Goal: Communication & Community: Connect with others

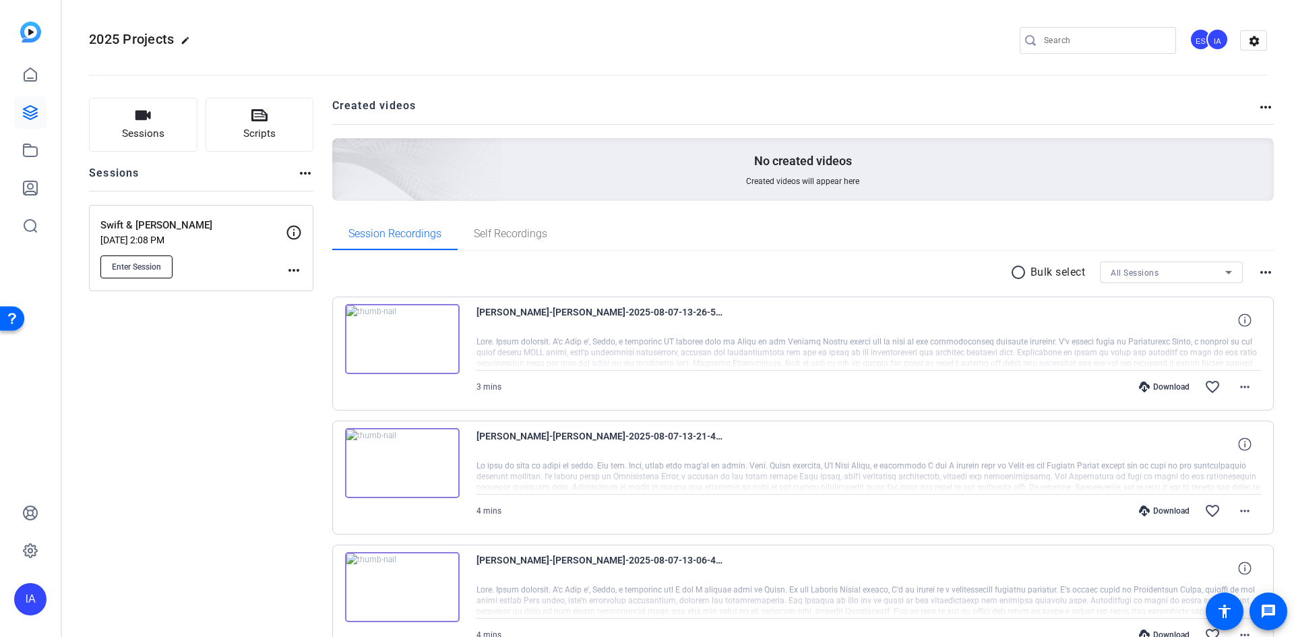
click at [142, 263] on span "Enter Session" at bounding box center [136, 266] width 49 height 11
click at [150, 263] on span "Enter Session" at bounding box center [136, 266] width 49 height 11
click at [24, 112] on icon at bounding box center [30, 112] width 16 height 16
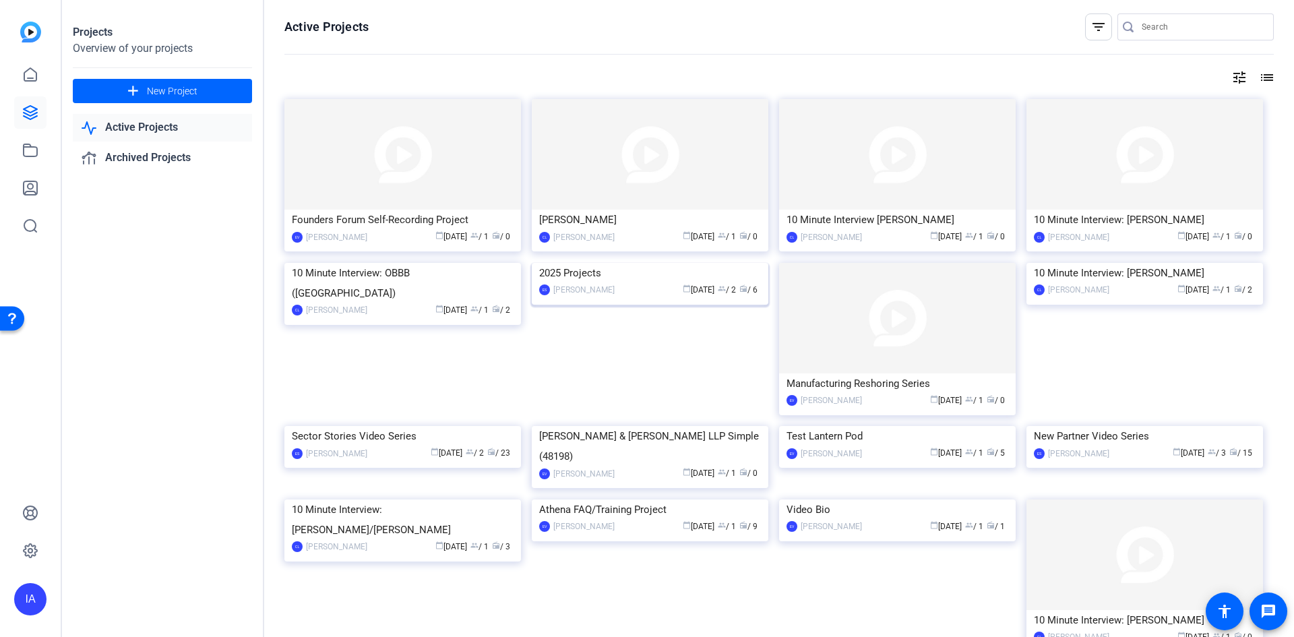
click at [626, 263] on img at bounding box center [650, 263] width 237 height 0
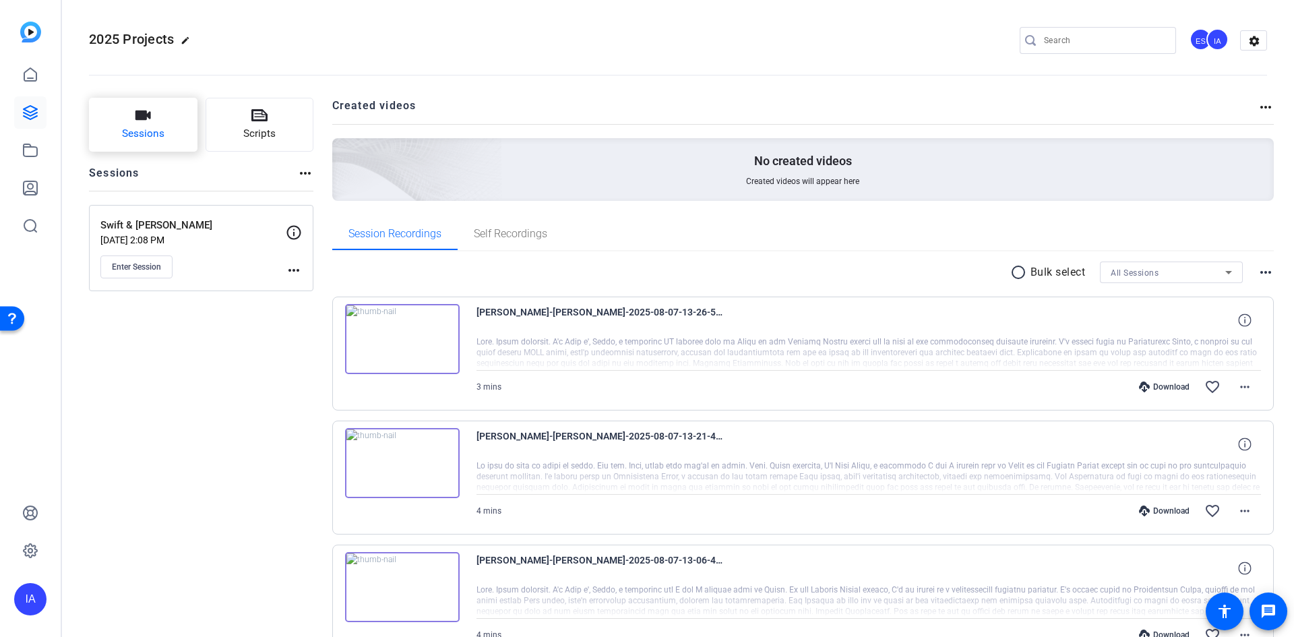
click at [119, 133] on button "Sessions" at bounding box center [143, 125] width 108 height 54
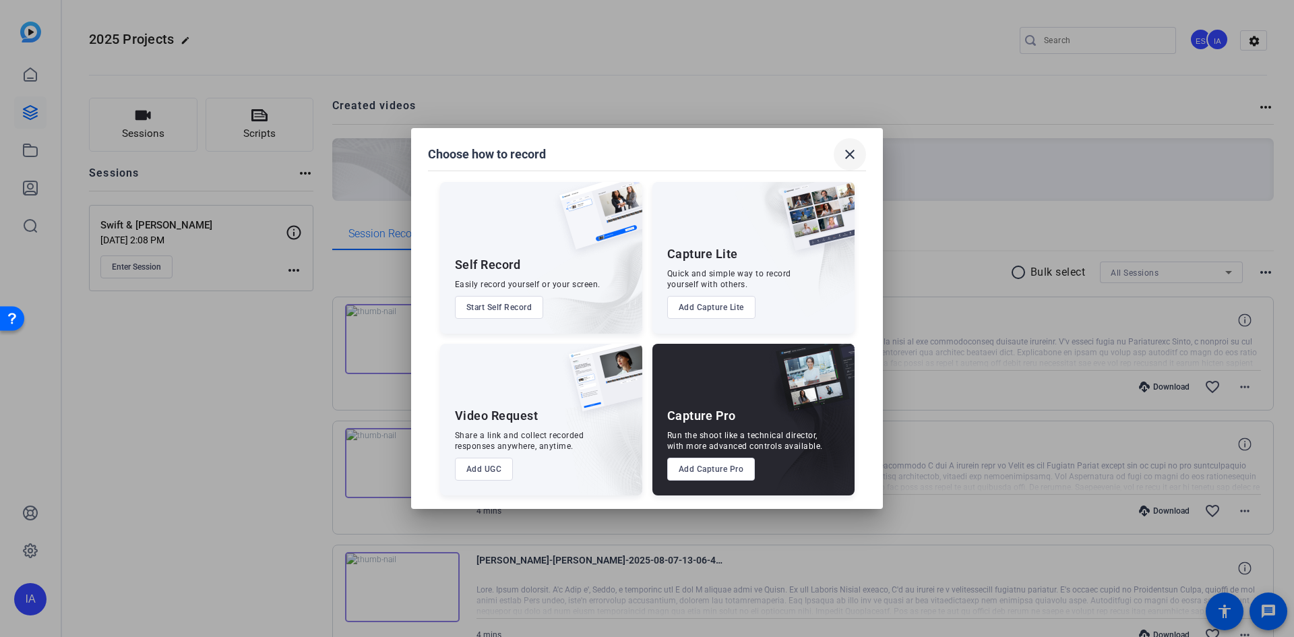
click at [846, 154] on mat-icon "close" at bounding box center [850, 154] width 16 height 16
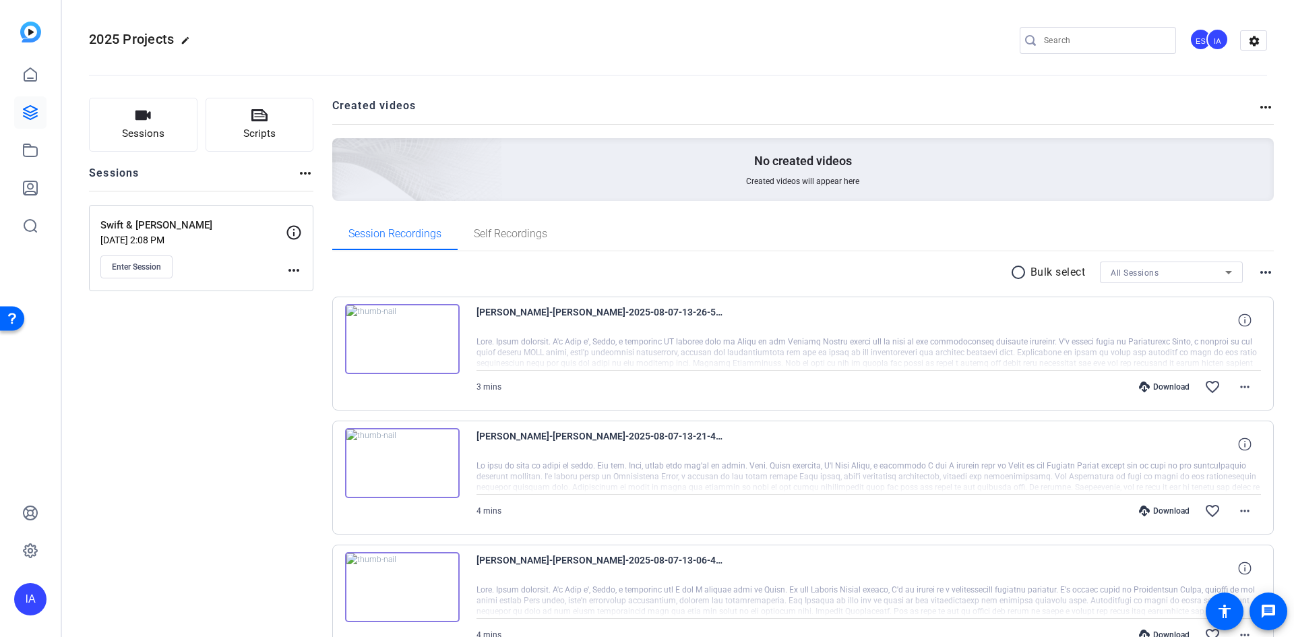
click at [151, 268] on span "Enter Session" at bounding box center [136, 266] width 49 height 11
click at [292, 267] on mat-icon "more_horiz" at bounding box center [294, 270] width 16 height 16
click at [292, 267] on div at bounding box center [647, 318] width 1294 height 637
click at [294, 235] on icon at bounding box center [294, 232] width 14 height 14
click at [294, 236] on icon at bounding box center [294, 232] width 16 height 16
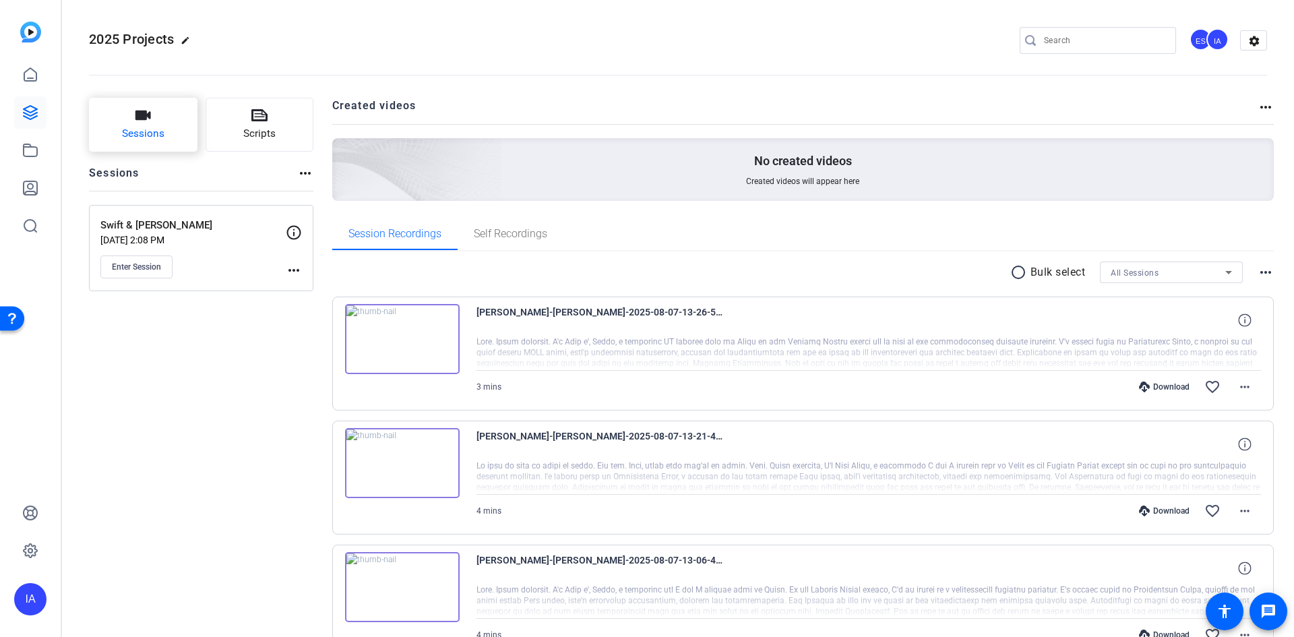
click at [139, 124] on button "Sessions" at bounding box center [143, 125] width 108 height 54
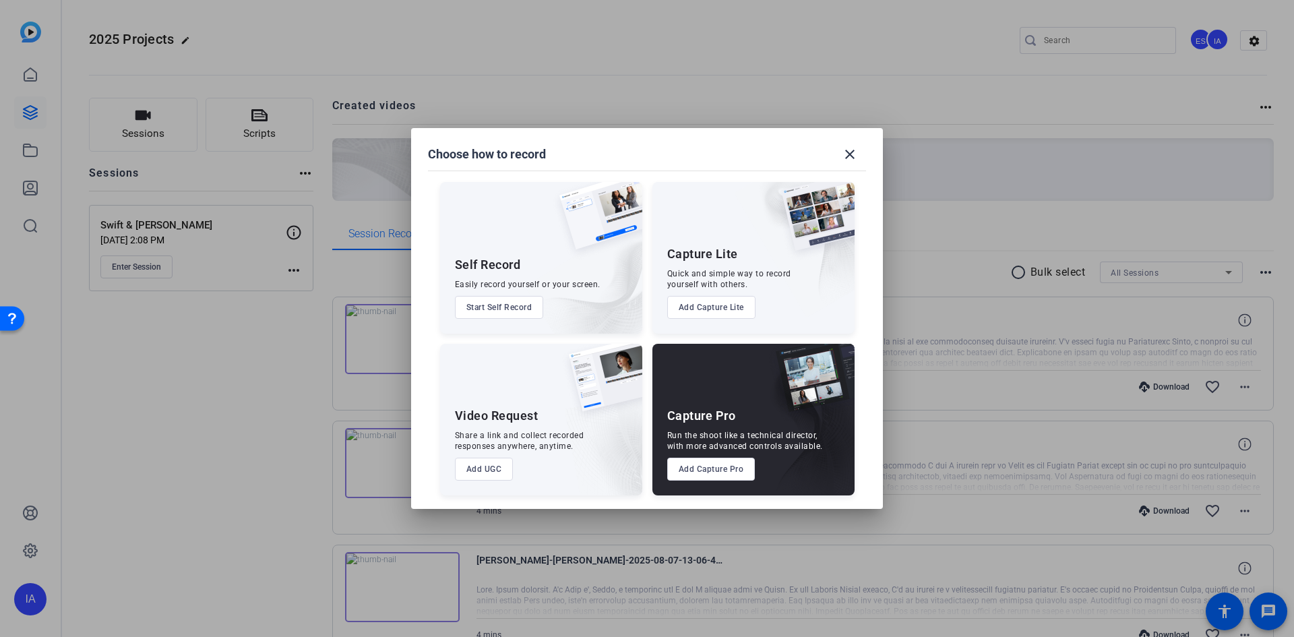
click at [728, 476] on button "Add Capture Pro" at bounding box center [711, 469] width 88 height 23
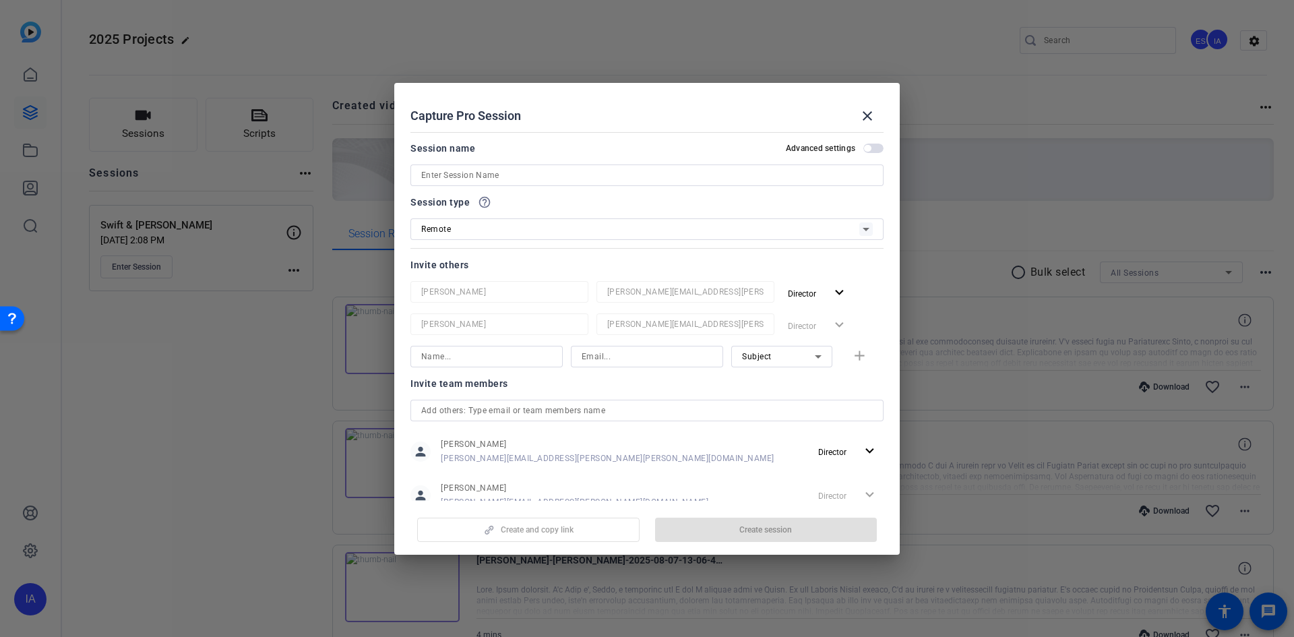
click at [821, 176] on input at bounding box center [646, 175] width 451 height 16
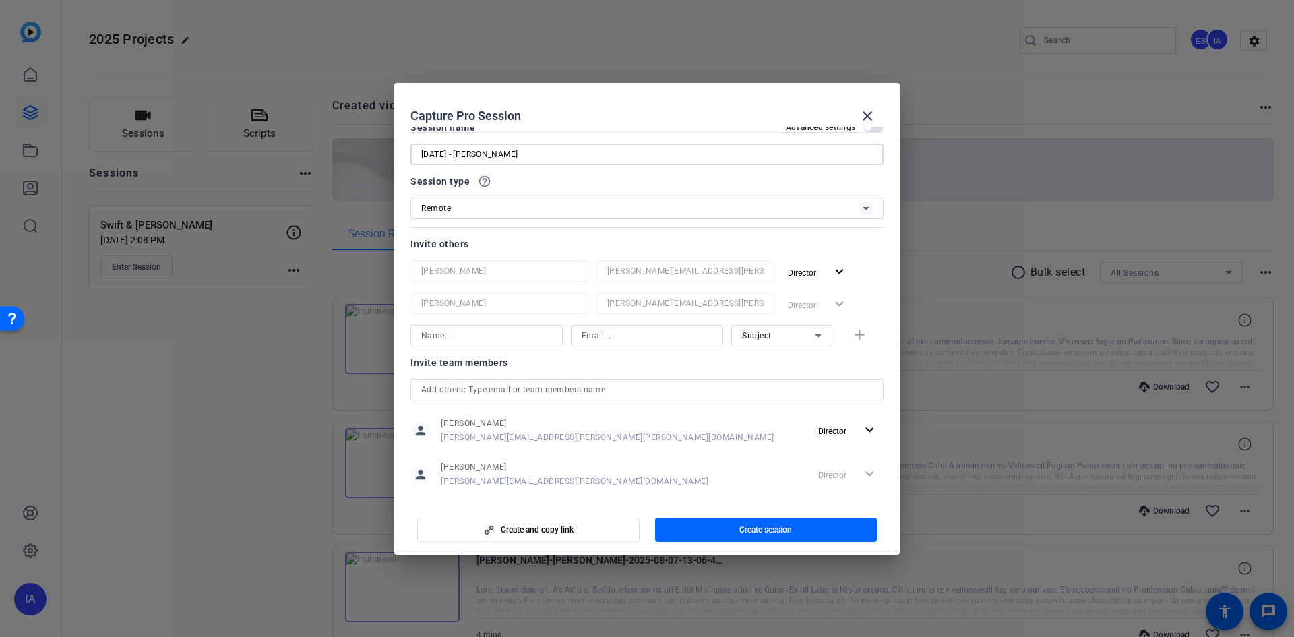
scroll to position [40, 0]
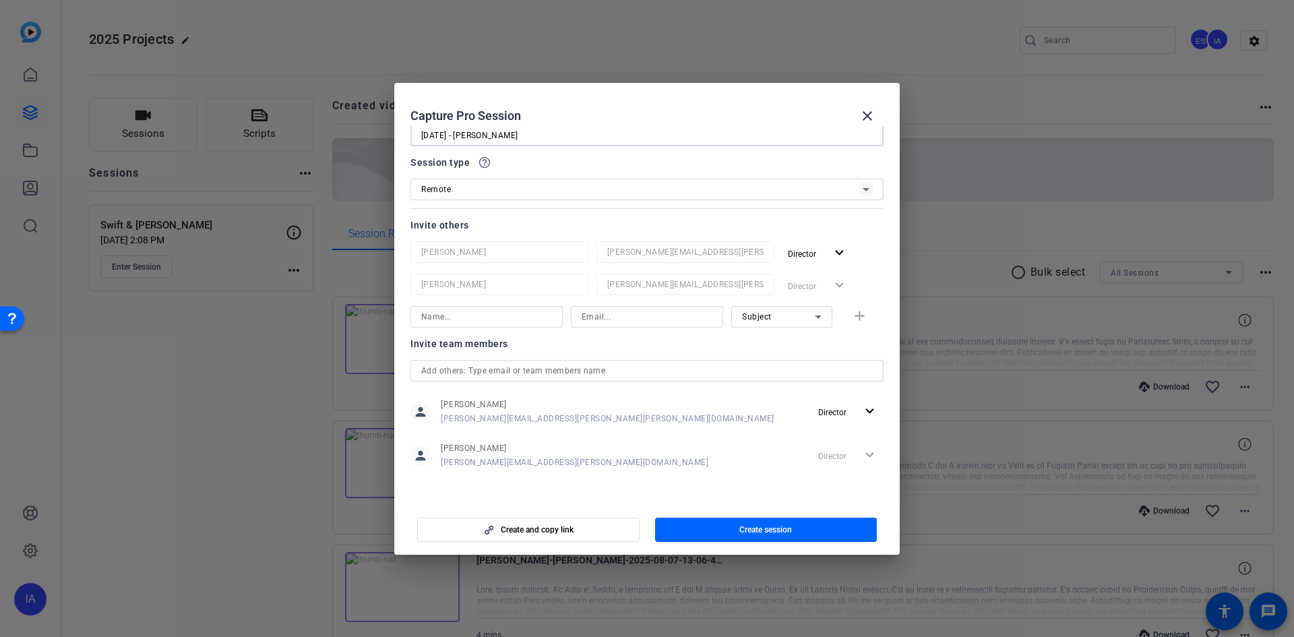
type input "Aug 12 - Nick O'Keefe"
drag, startPoint x: 620, startPoint y: 89, endPoint x: 672, endPoint y: 197, distance: 119.6
click at [672, 197] on openreel-create-edit-capture-pro-session "Capture Pro Session close Session name Advanced settings Aug 12 - Nick O'Keefe …" at bounding box center [646, 319] width 505 height 472
click at [608, 141] on input "Aug 12 - Nick O'Keefe" at bounding box center [646, 142] width 451 height 16
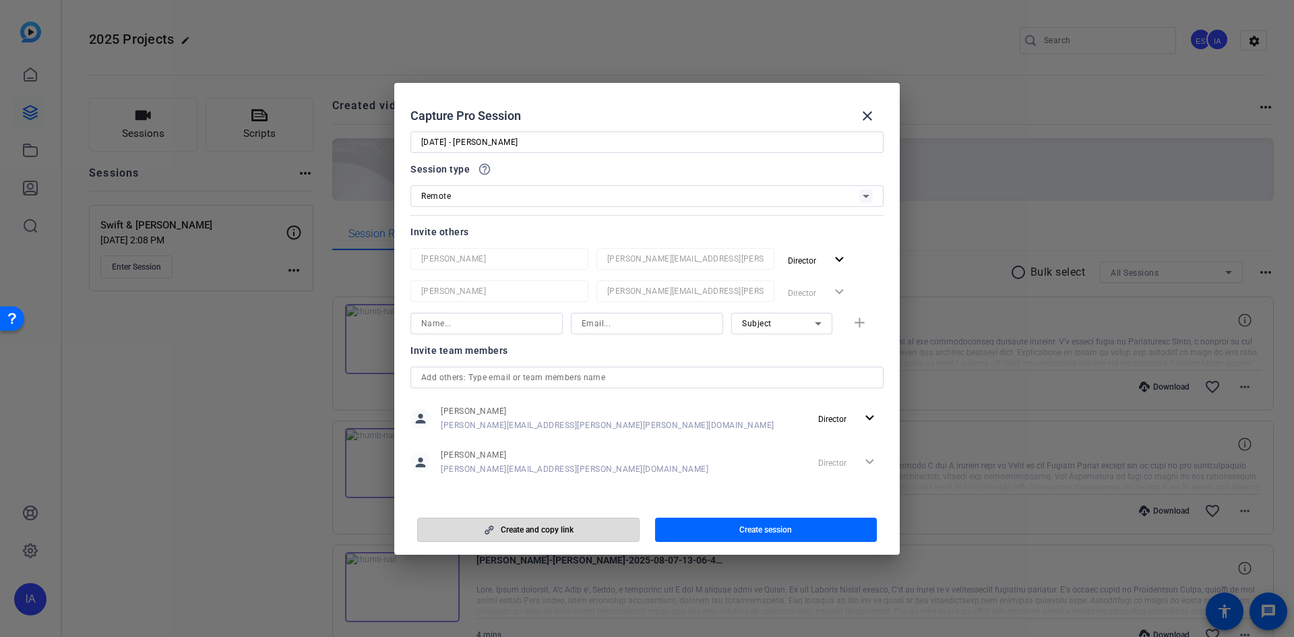
click at [509, 534] on span "Create and copy link" at bounding box center [537, 529] width 73 height 11
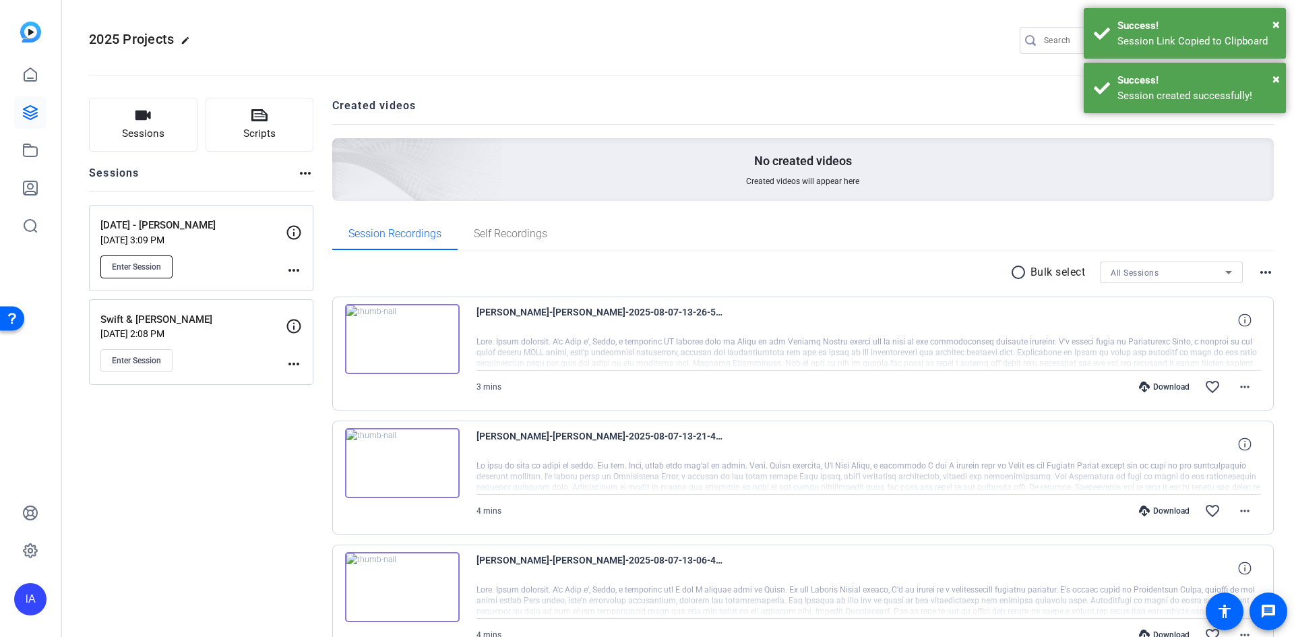
click at [139, 261] on span "Enter Session" at bounding box center [136, 266] width 49 height 11
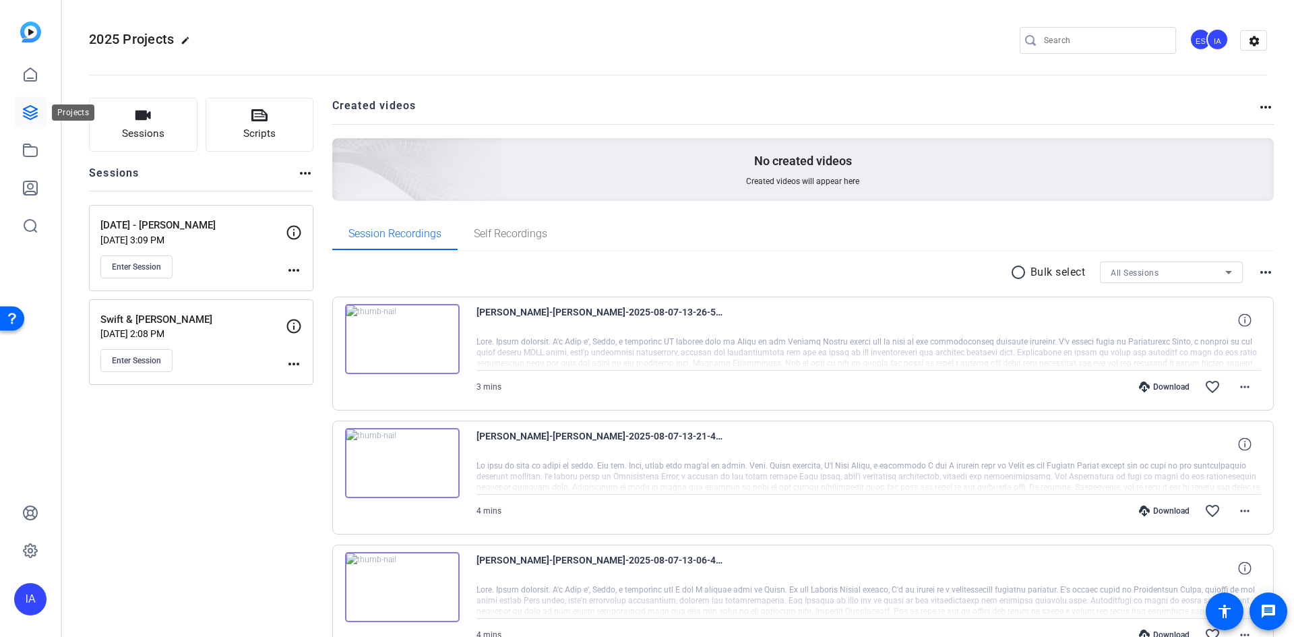
click at [31, 111] on icon at bounding box center [30, 112] width 16 height 16
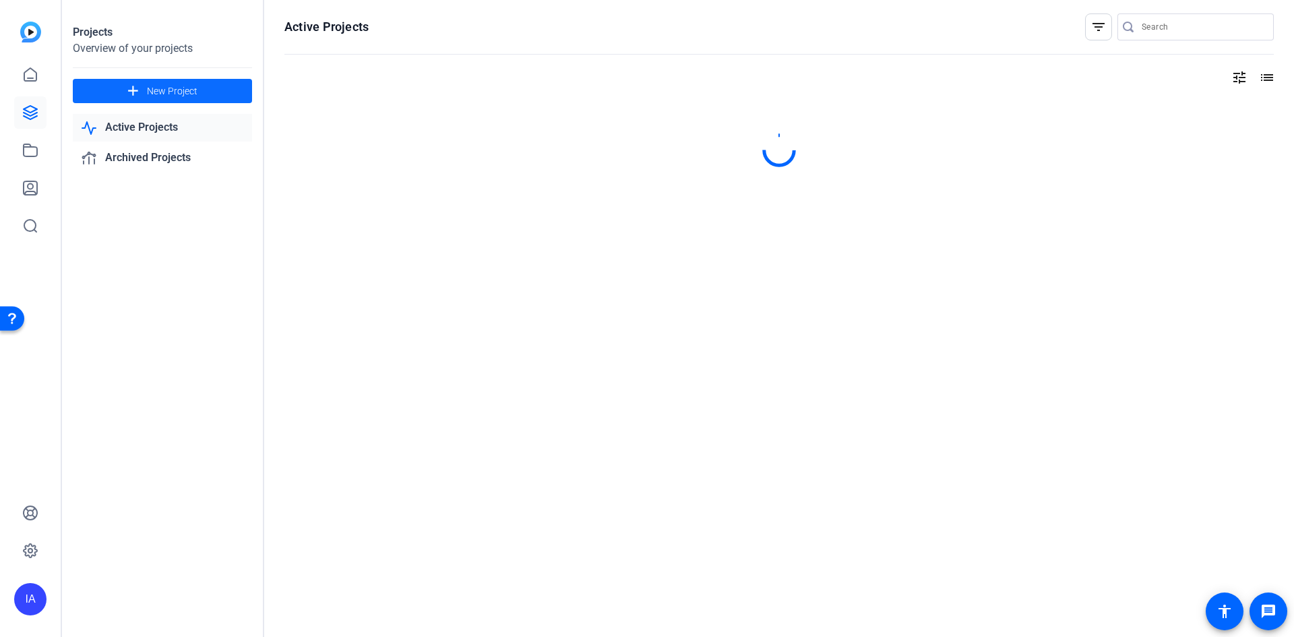
click at [179, 88] on span "New Project" at bounding box center [172, 91] width 51 height 14
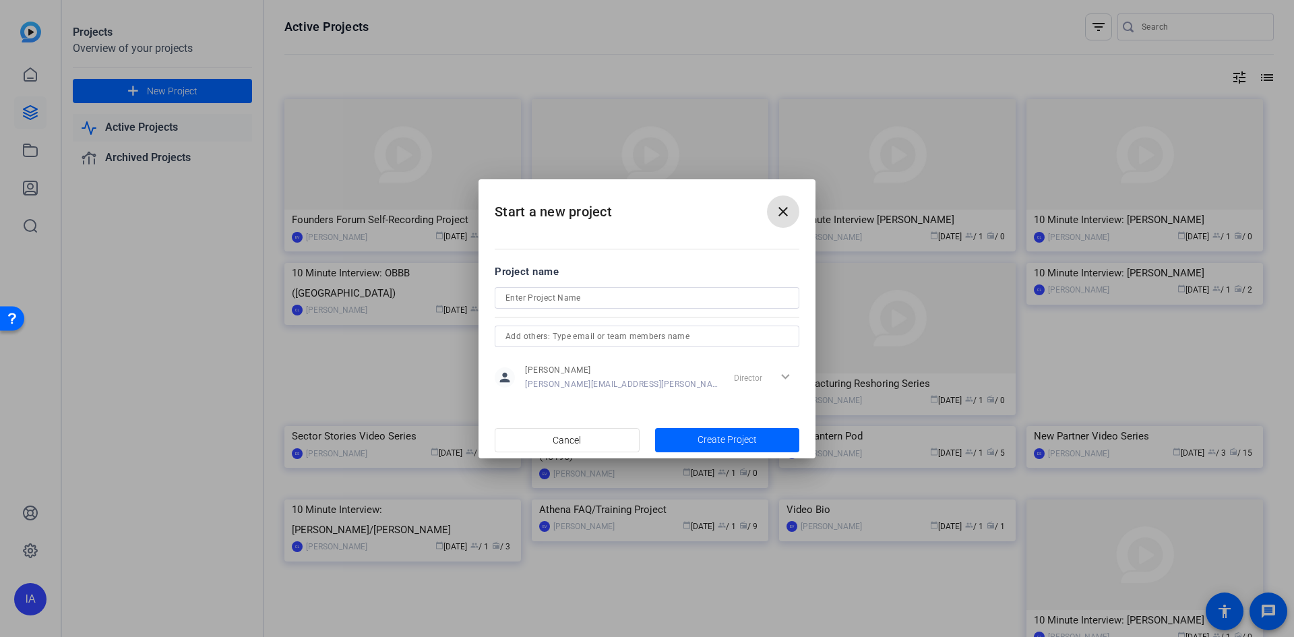
click at [569, 303] on input at bounding box center [646, 298] width 283 height 16
type input "12 Aug - Nick O'Keefe"
click at [709, 441] on span "Create Project" at bounding box center [726, 440] width 59 height 14
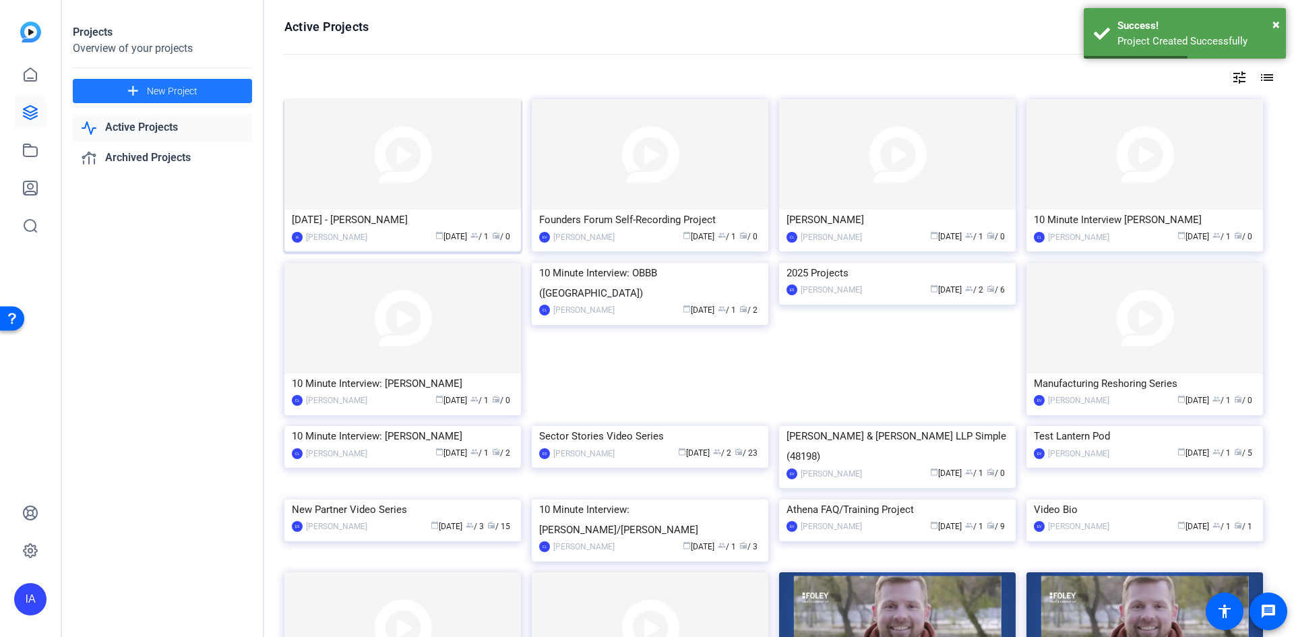
click at [410, 174] on img at bounding box center [402, 154] width 237 height 111
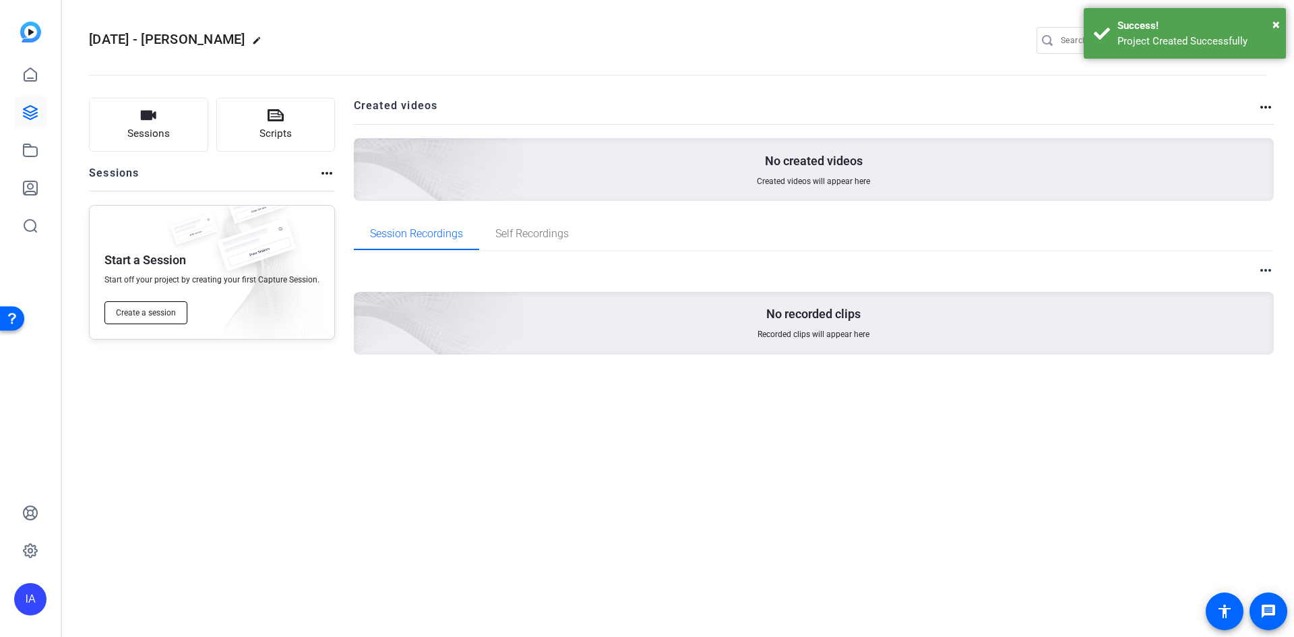
click at [148, 309] on span "Create a session" at bounding box center [146, 312] width 60 height 11
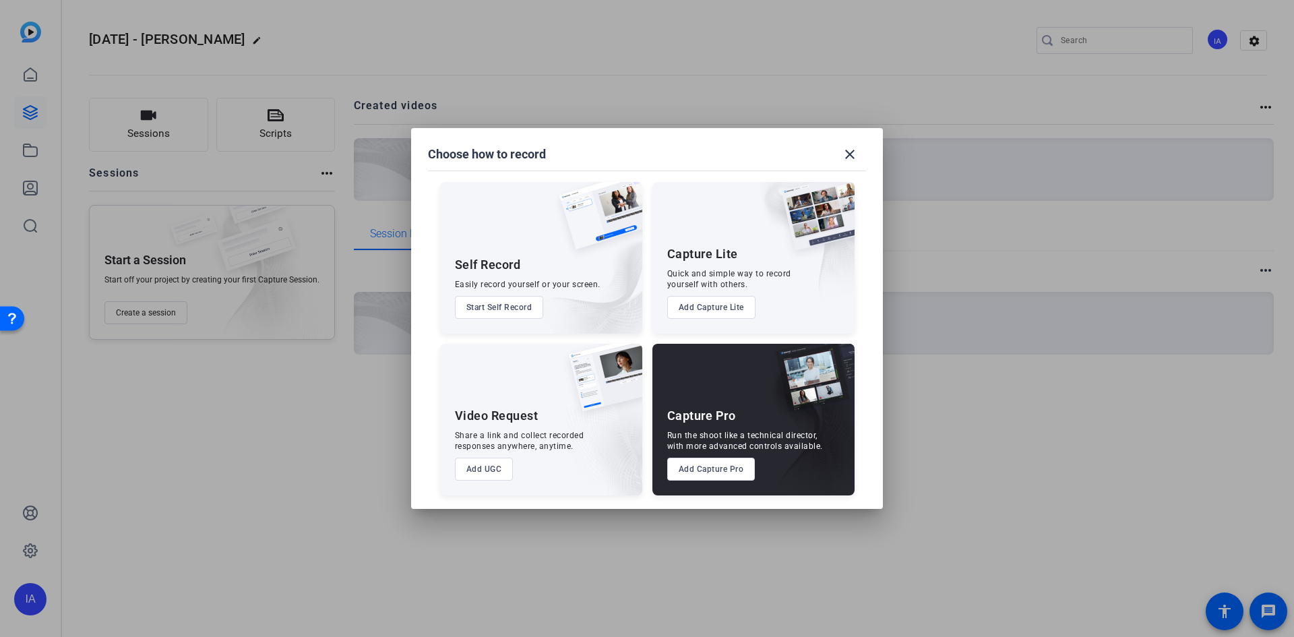
click at [697, 472] on button "Add Capture Pro" at bounding box center [711, 469] width 88 height 23
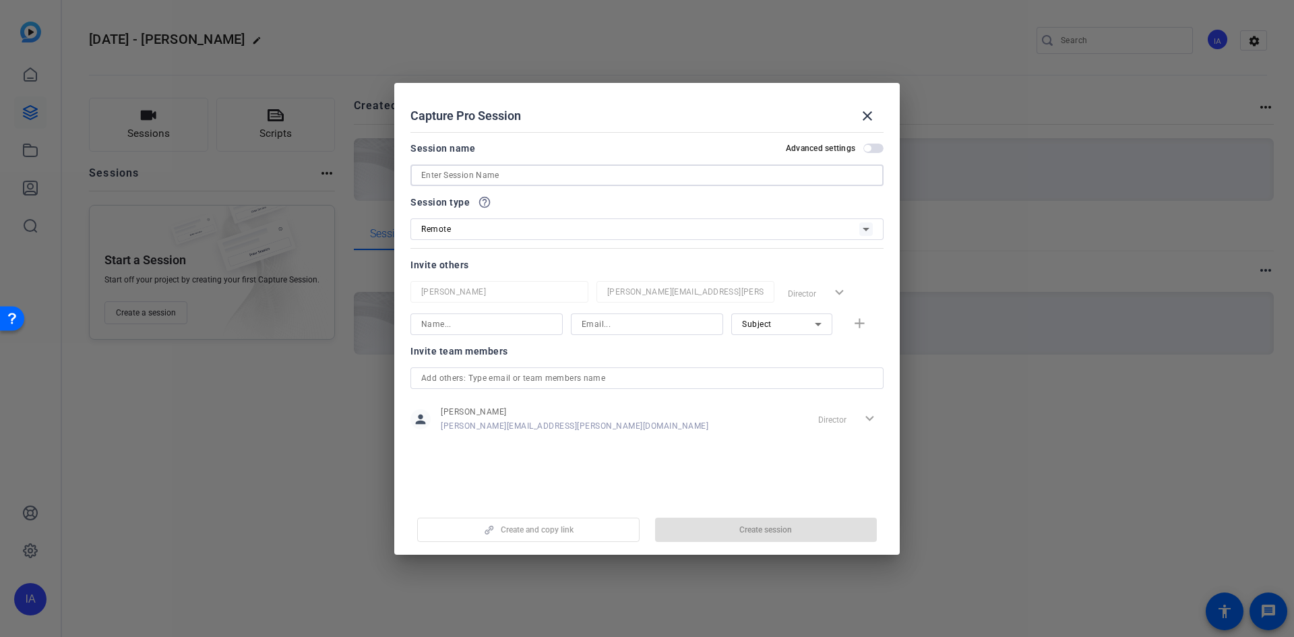
click at [553, 180] on input at bounding box center [646, 175] width 451 height 16
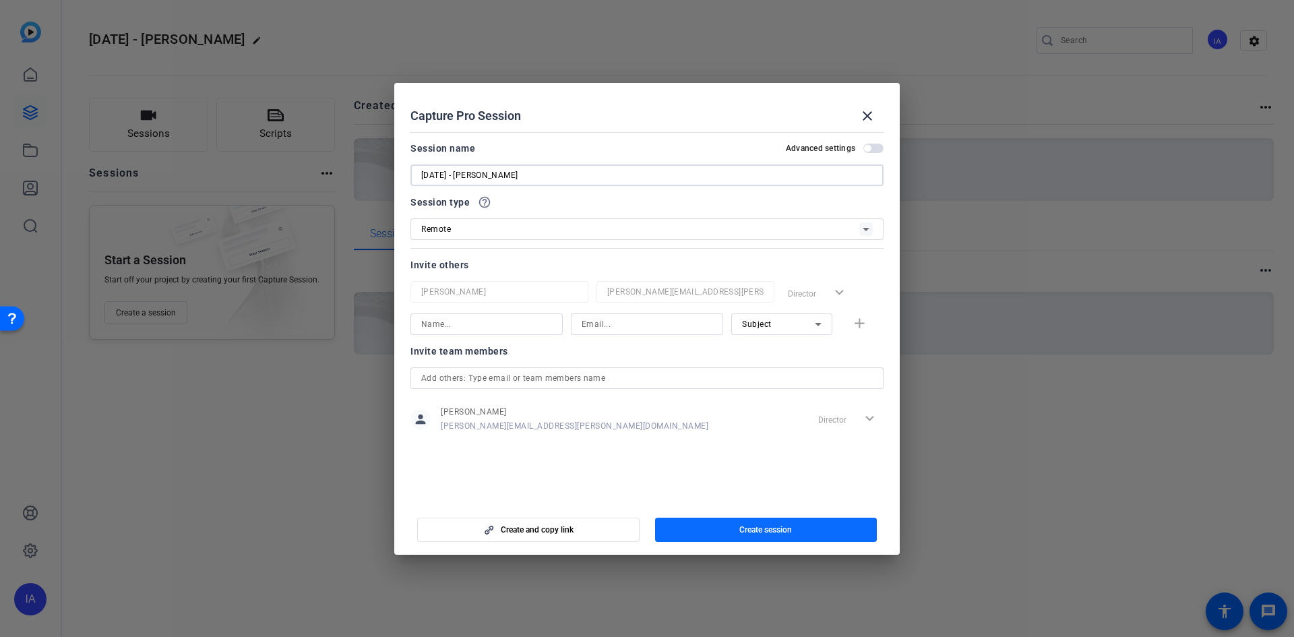
type input "[DATE] - [PERSON_NAME]"
click at [725, 526] on span "button" at bounding box center [766, 529] width 222 height 32
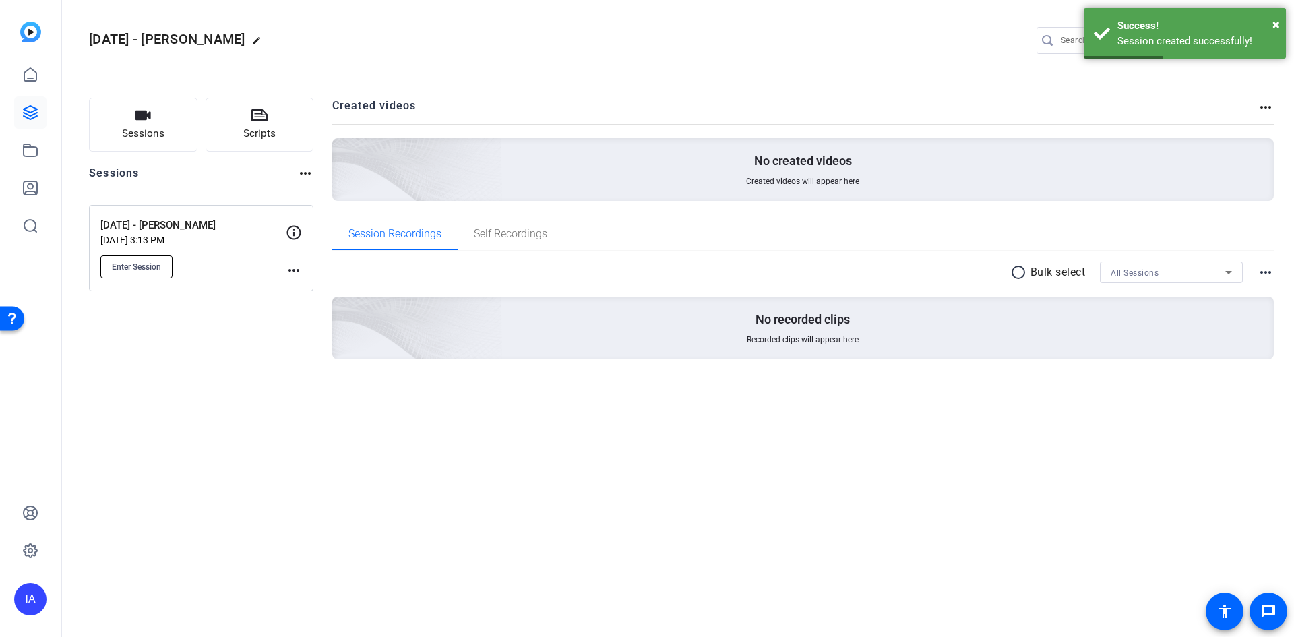
click at [125, 275] on button "Enter Session" at bounding box center [136, 266] width 72 height 23
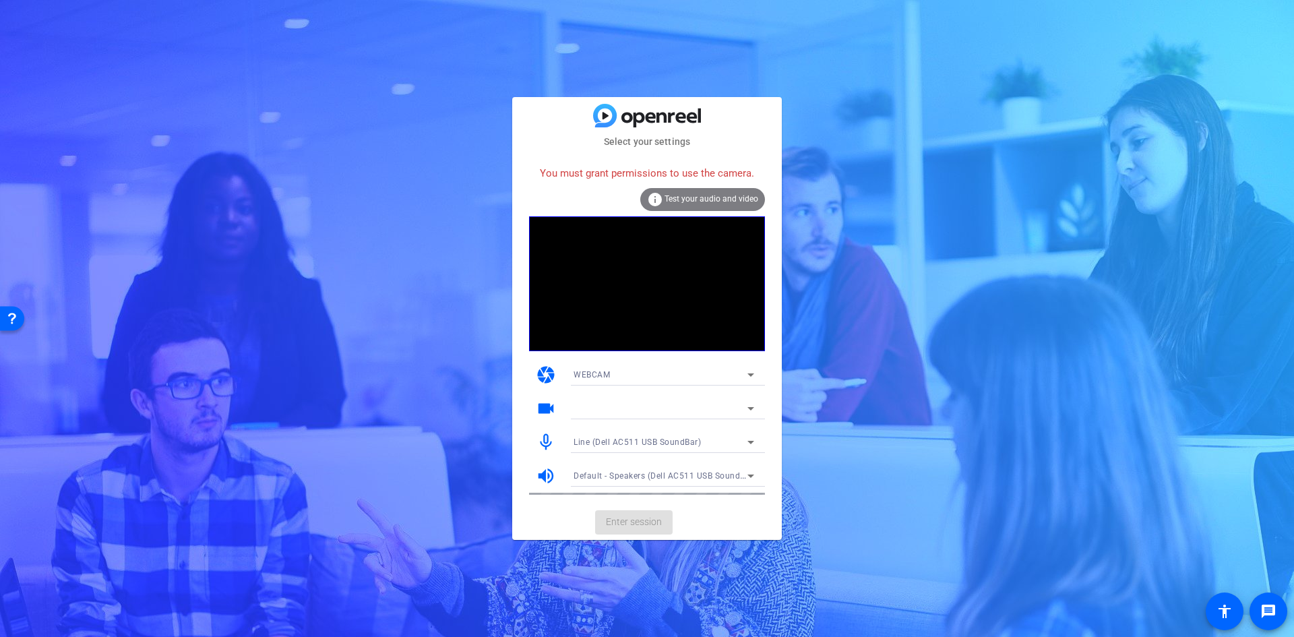
click at [643, 176] on div "You must grant permissions to use the camera." at bounding box center [647, 173] width 236 height 29
click at [683, 199] on span "Test your audio and video" at bounding box center [711, 198] width 94 height 9
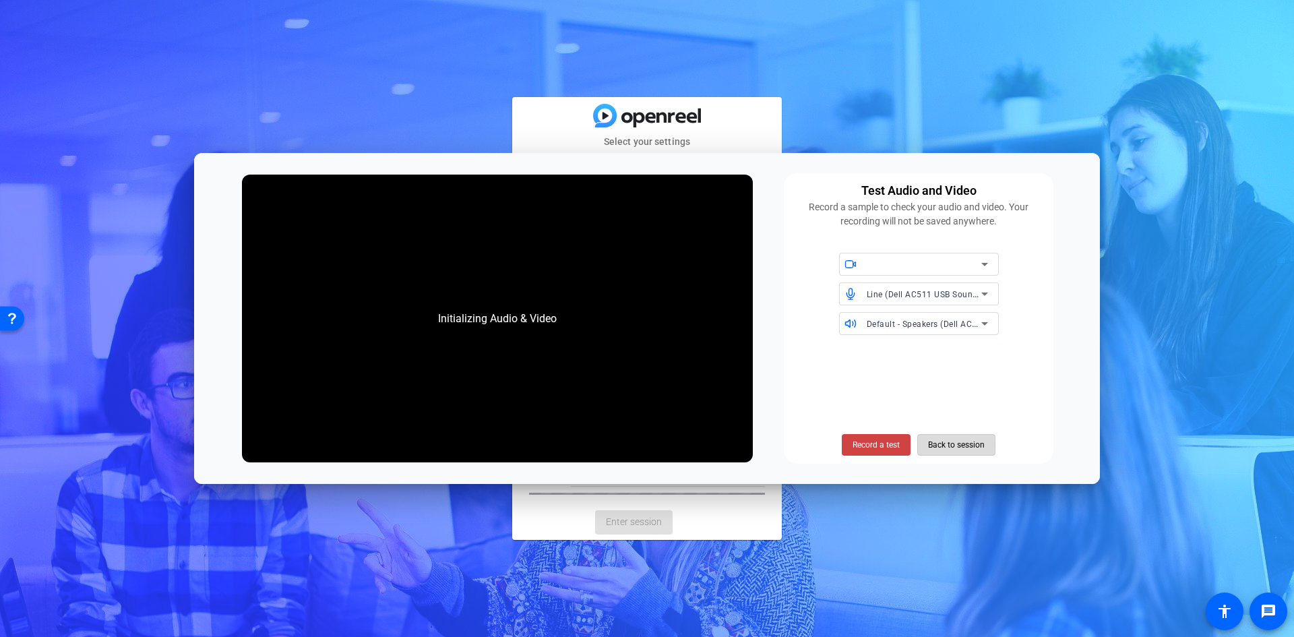
click at [978, 444] on span "Back to session" at bounding box center [956, 445] width 57 height 26
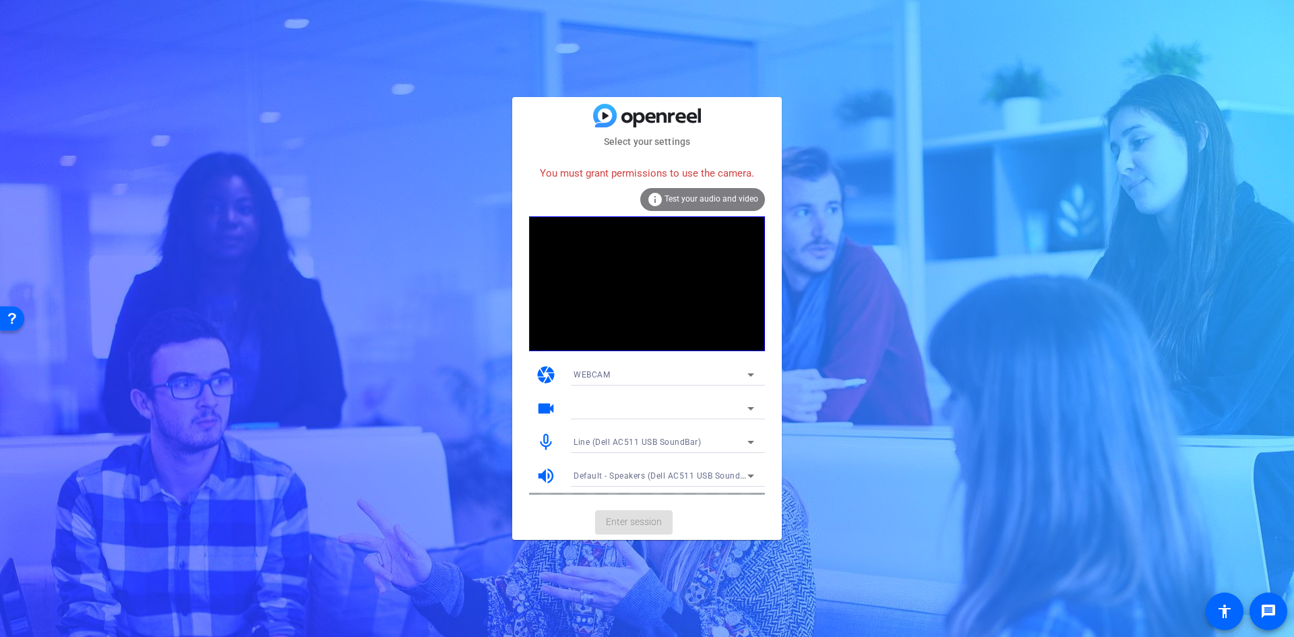
click at [751, 372] on icon at bounding box center [751, 375] width 16 height 16
click at [728, 404] on mat-option "WEBCAM" at bounding box center [664, 402] width 202 height 22
click at [755, 377] on icon at bounding box center [751, 375] width 16 height 16
click at [606, 428] on span "DESKTOP" at bounding box center [592, 423] width 38 height 16
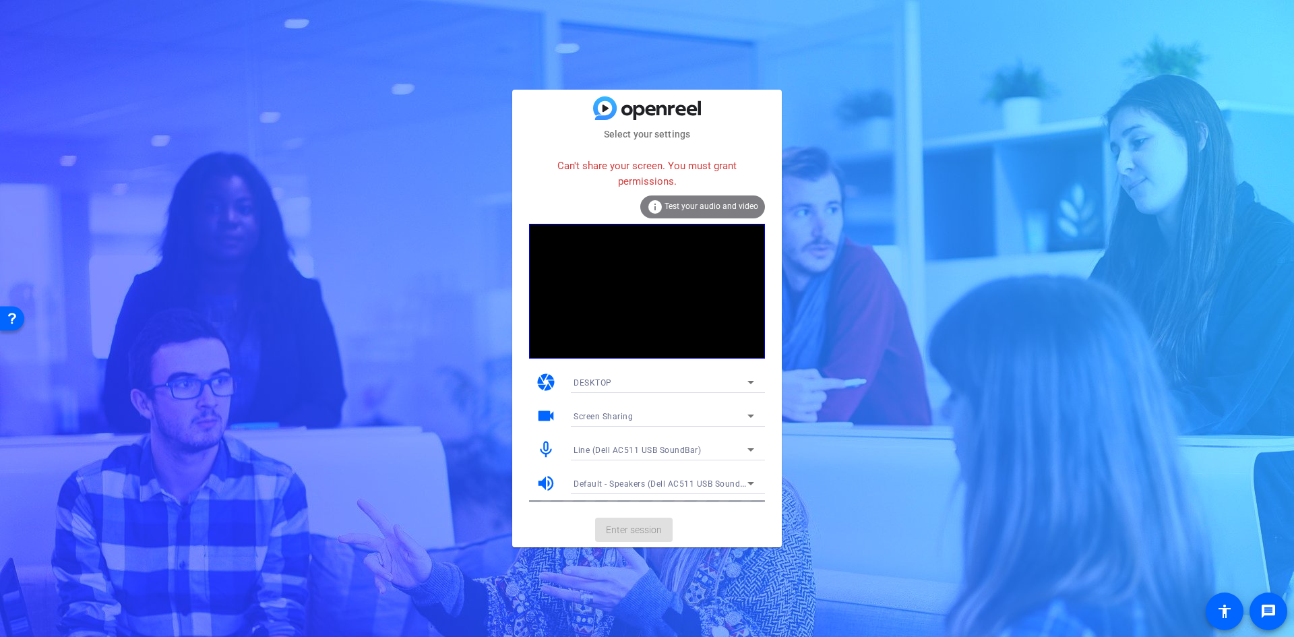
click at [681, 210] on span "Test your audio and video" at bounding box center [711, 205] width 94 height 9
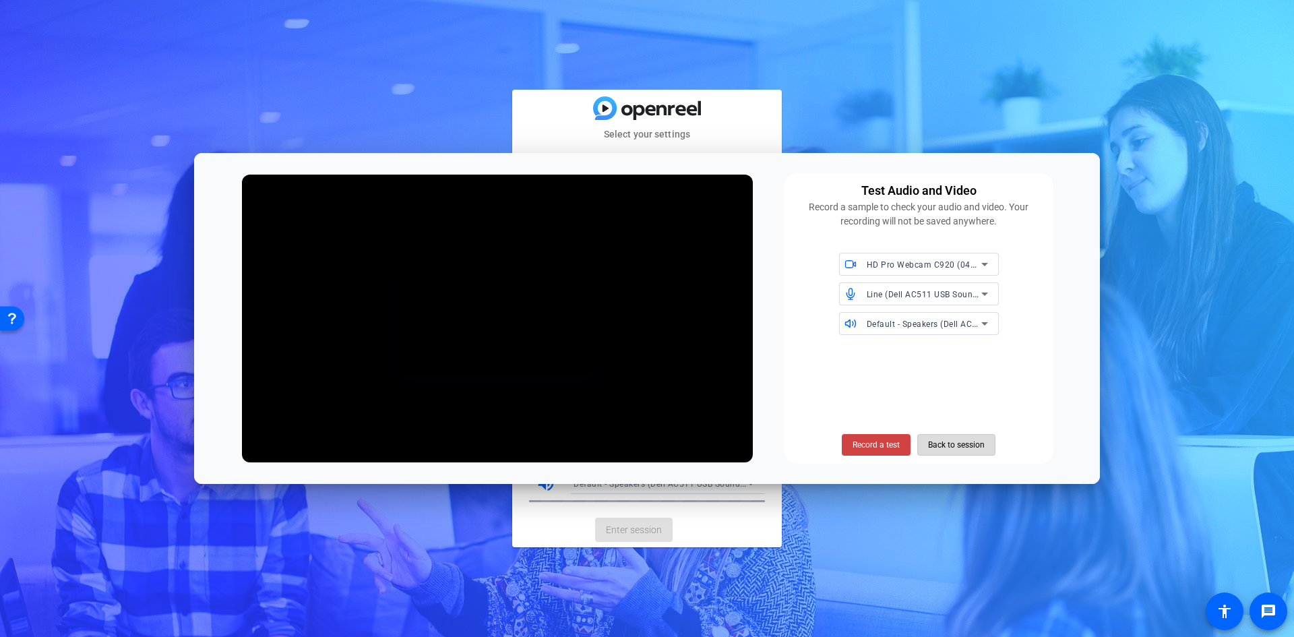
click at [964, 445] on span "Back to session" at bounding box center [956, 445] width 57 height 26
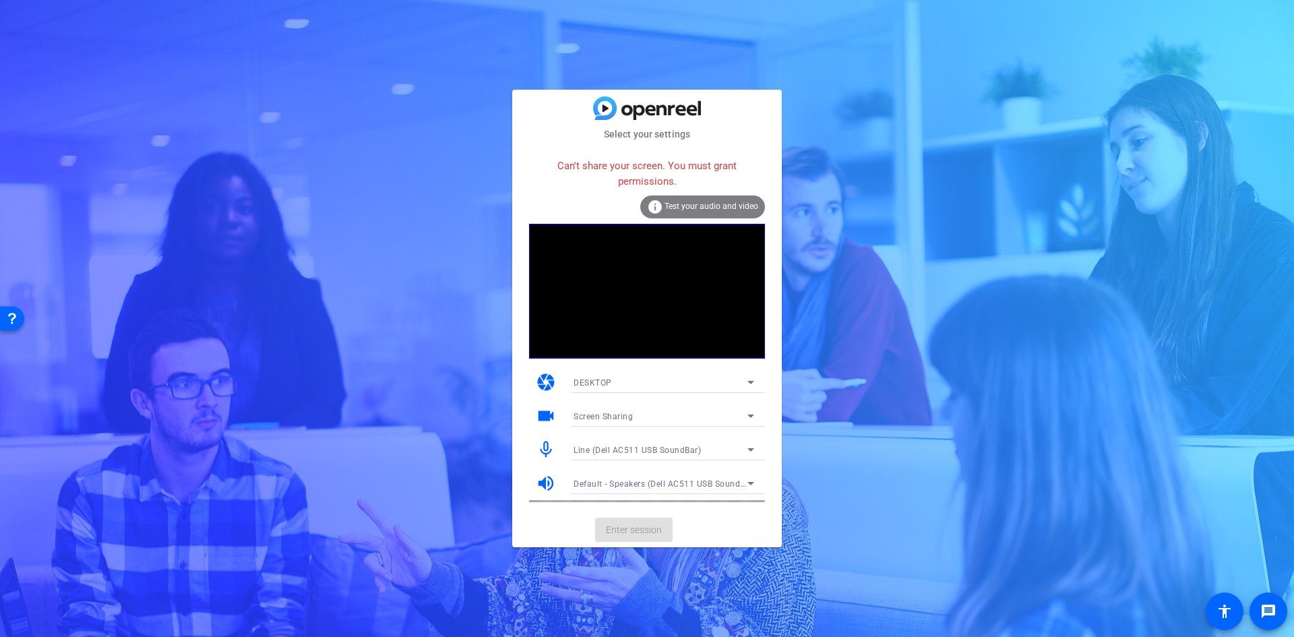
click at [683, 212] on div "info Test your audio and video" at bounding box center [702, 206] width 125 height 23
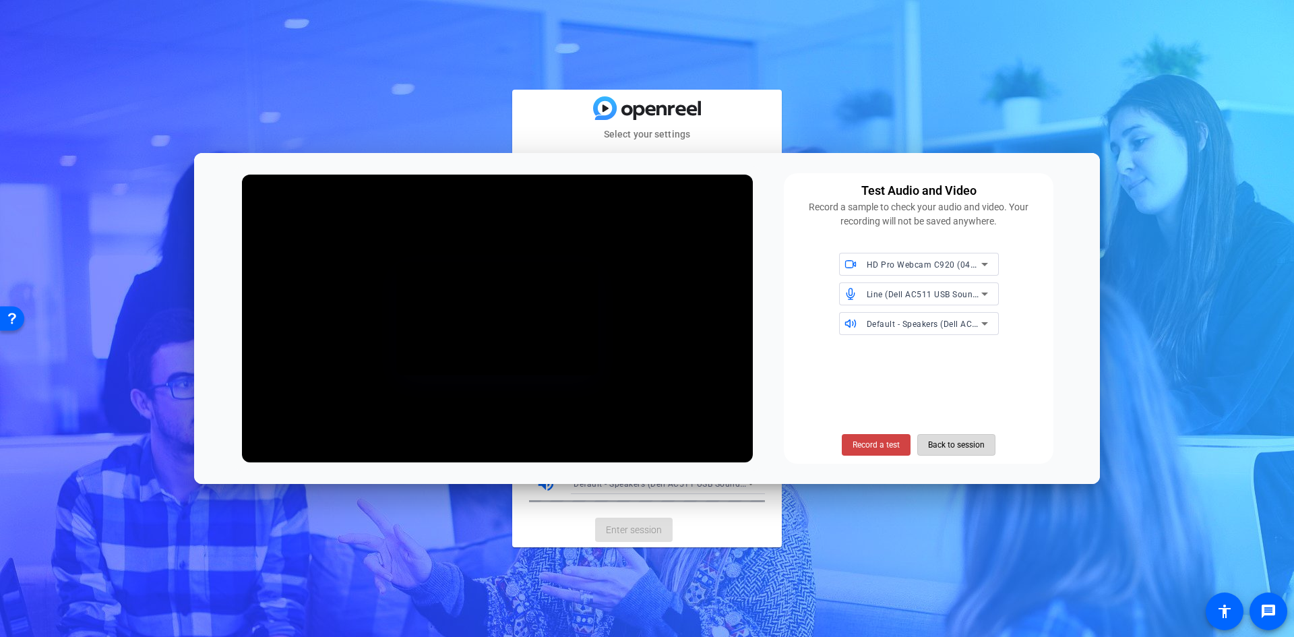
click at [955, 445] on span "Back to session" at bounding box center [956, 445] width 57 height 26
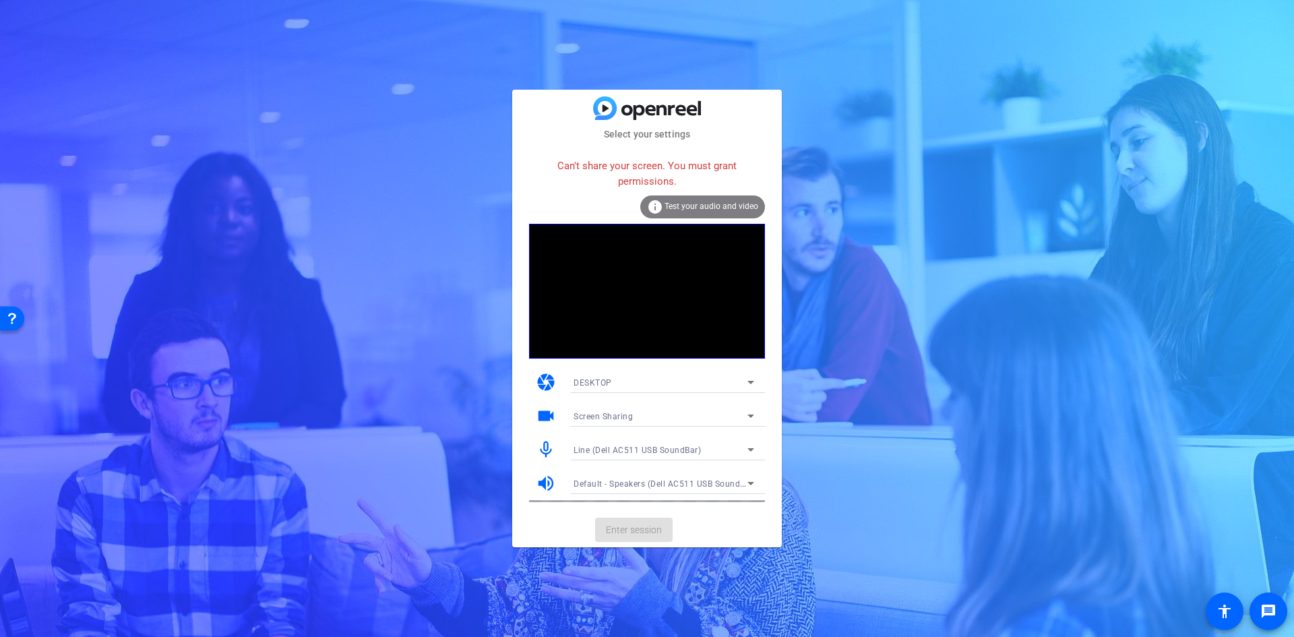
click at [602, 420] on span "Screen Sharing" at bounding box center [602, 416] width 59 height 9
click at [602, 414] on div at bounding box center [647, 318] width 1294 height 637
click at [602, 443] on div "Line (Dell AC511 USB SoundBar)" at bounding box center [660, 449] width 174 height 17
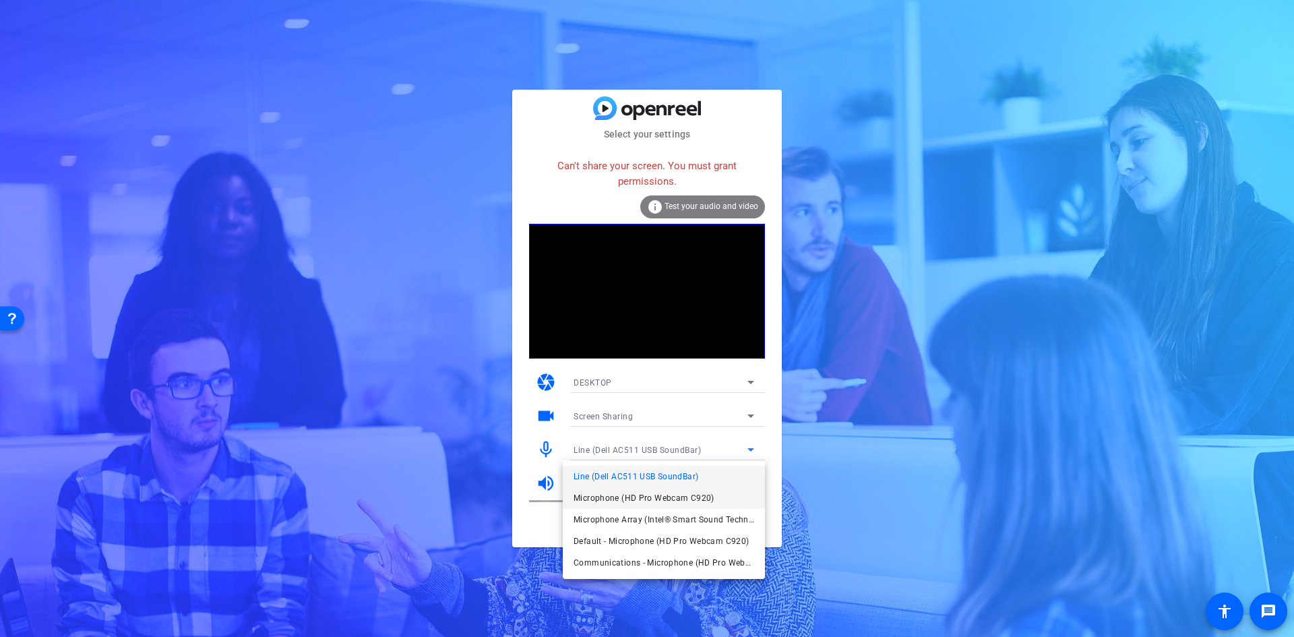
click at [602, 497] on span "Microphone (HD Pro Webcam C920)" at bounding box center [643, 498] width 141 height 16
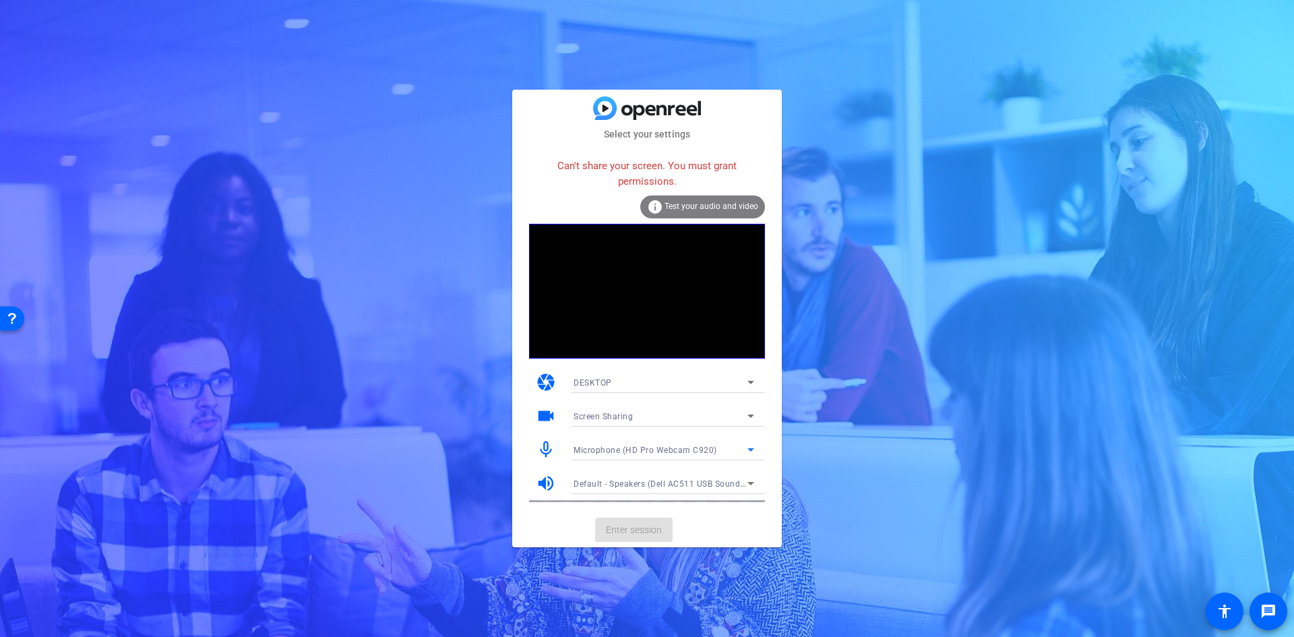
click at [714, 206] on span "Test your audio and video" at bounding box center [711, 205] width 94 height 9
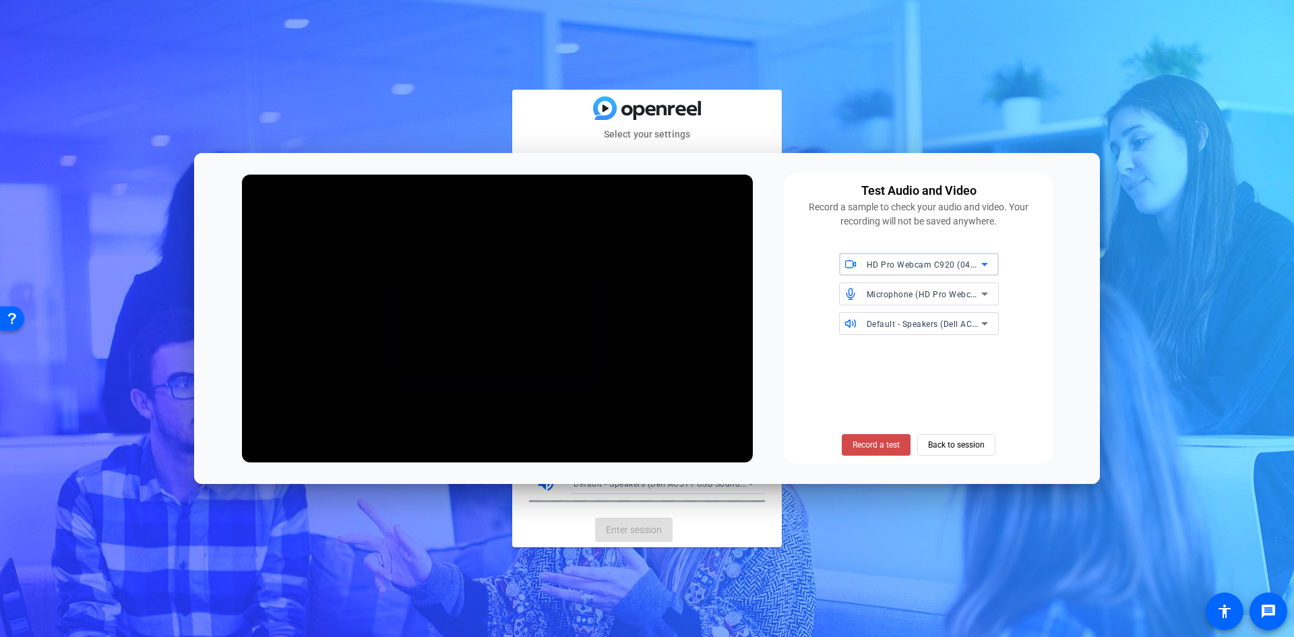
click at [881, 443] on span "Record a test" at bounding box center [875, 445] width 47 height 12
click at [879, 443] on span "Stop Testing (4s)" at bounding box center [876, 445] width 61 height 12
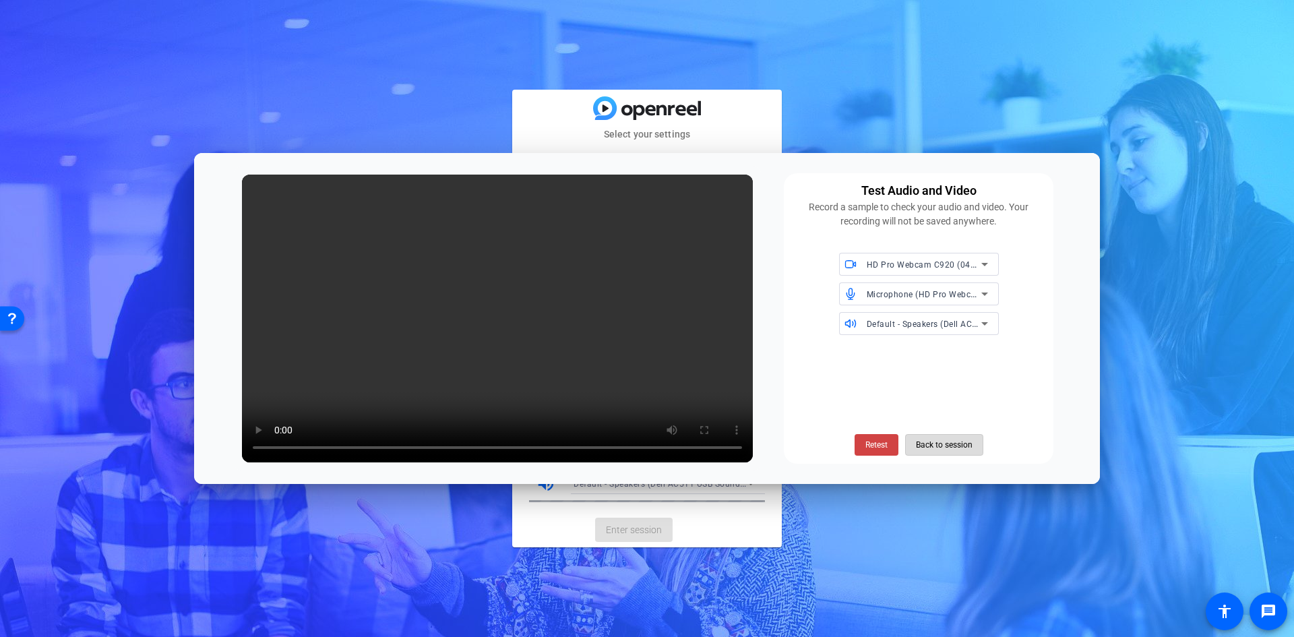
click at [933, 449] on span "Back to session" at bounding box center [944, 445] width 57 height 26
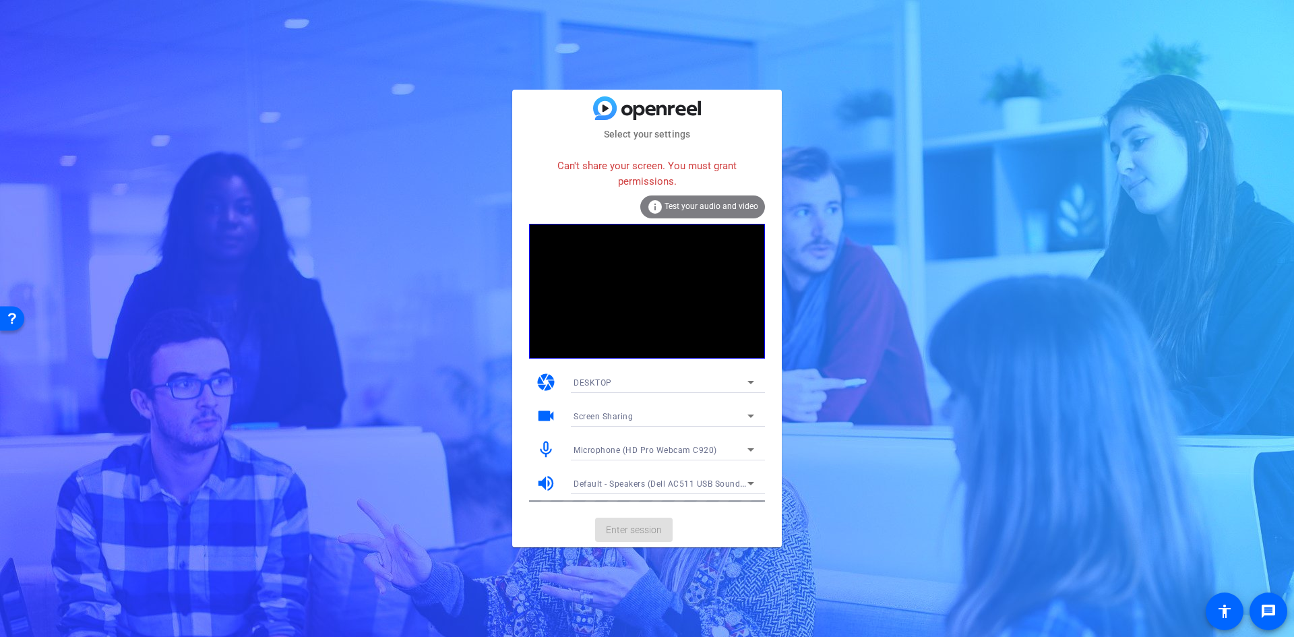
click at [756, 444] on icon at bounding box center [751, 449] width 16 height 16
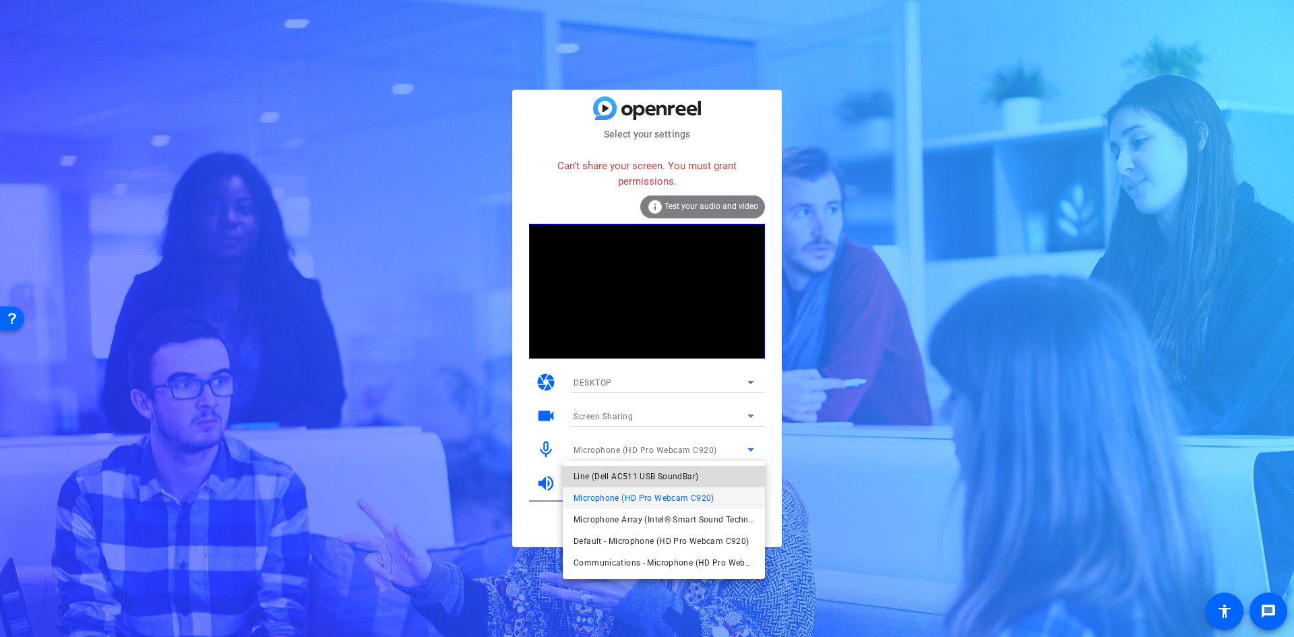
click at [672, 478] on span "Line (Dell AC511 USB SoundBar)" at bounding box center [635, 476] width 125 height 16
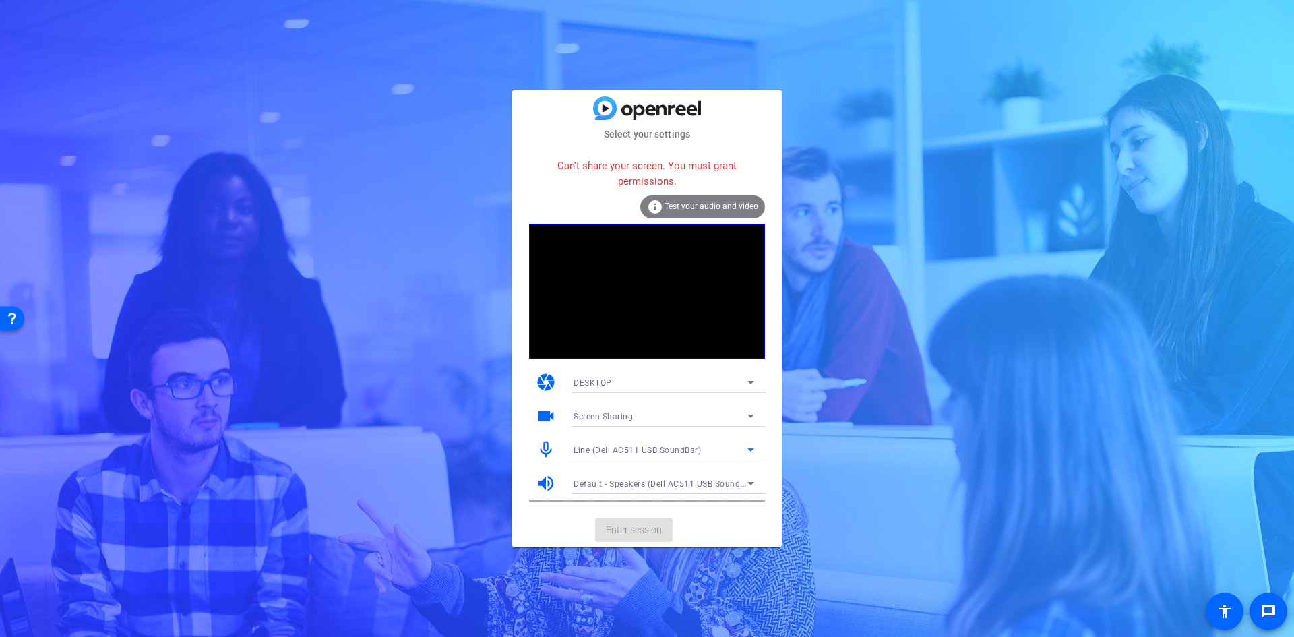
click at [731, 202] on span "Test your audio and video" at bounding box center [711, 205] width 94 height 9
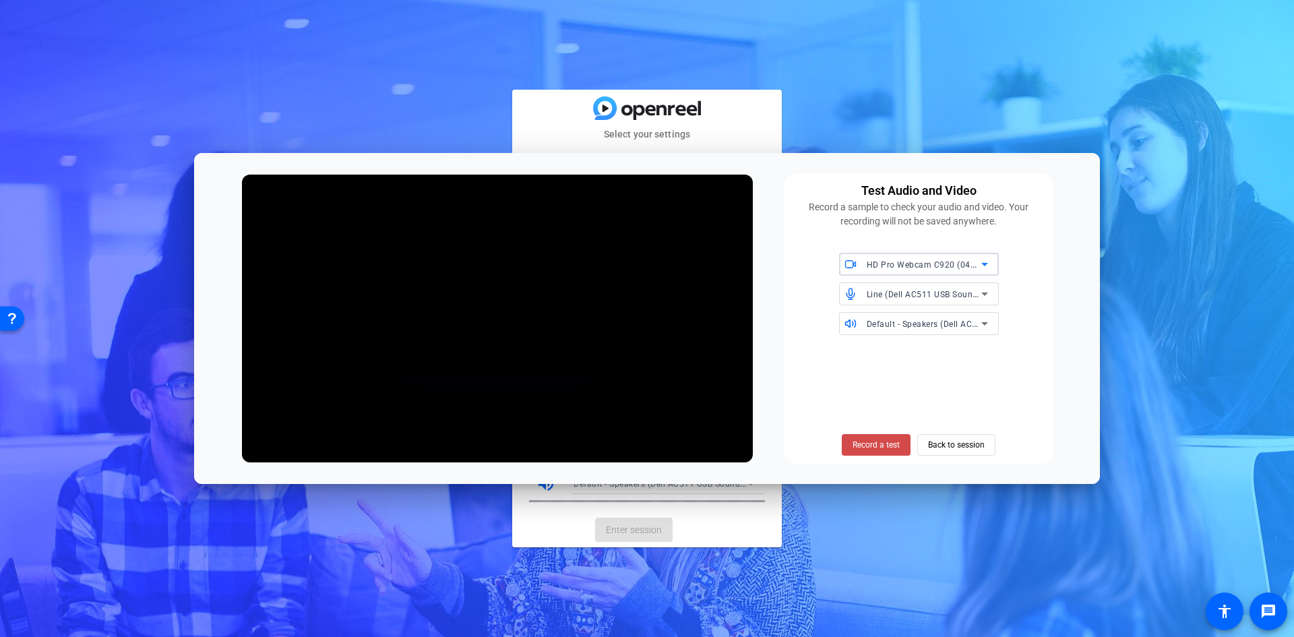
click at [872, 445] on span "Record a test" at bounding box center [875, 445] width 47 height 12
click at [872, 444] on span "Stop Testing (5s)" at bounding box center [876, 445] width 61 height 12
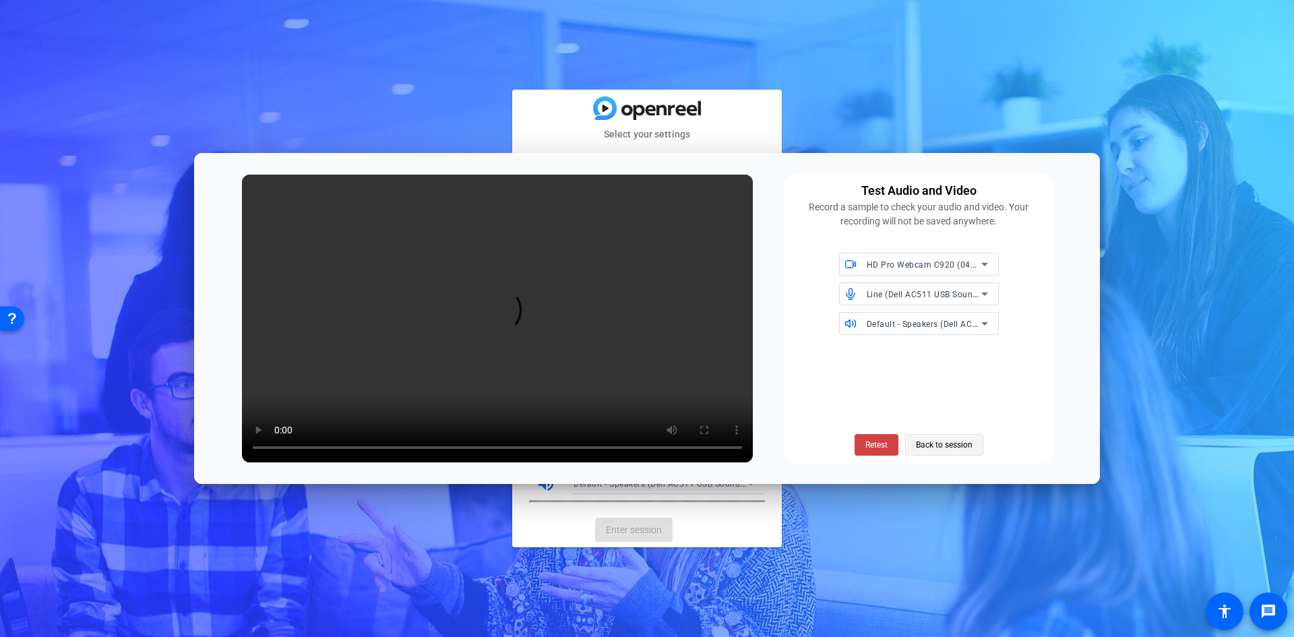
click at [966, 440] on span "Back to session" at bounding box center [944, 445] width 57 height 26
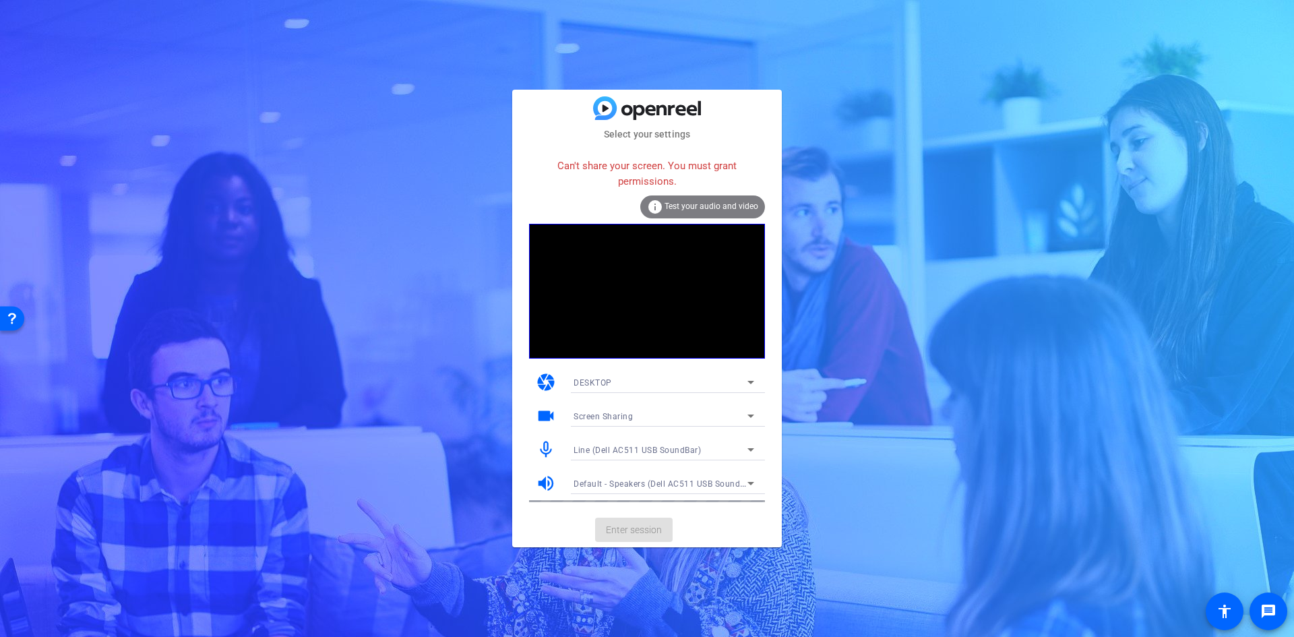
click at [602, 473] on div "Default - Speakers (Dell AC511 USB SoundBar)" at bounding box center [663, 483] width 181 height 22
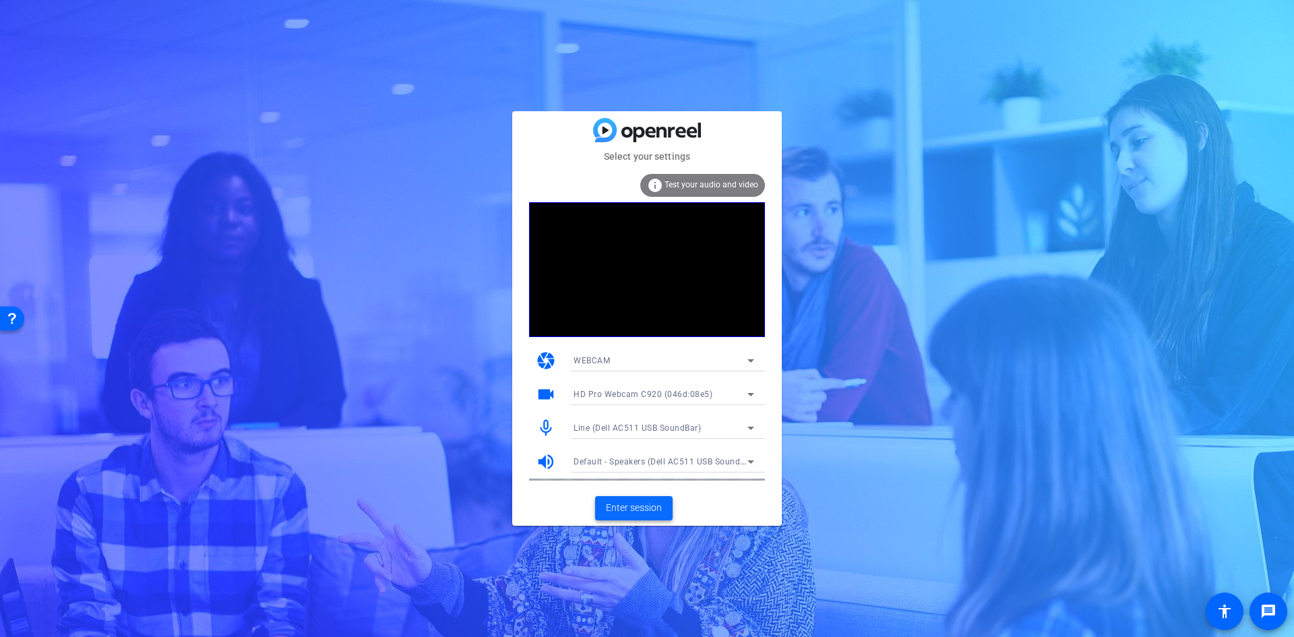
click at [630, 509] on span "Enter session" at bounding box center [634, 508] width 56 height 14
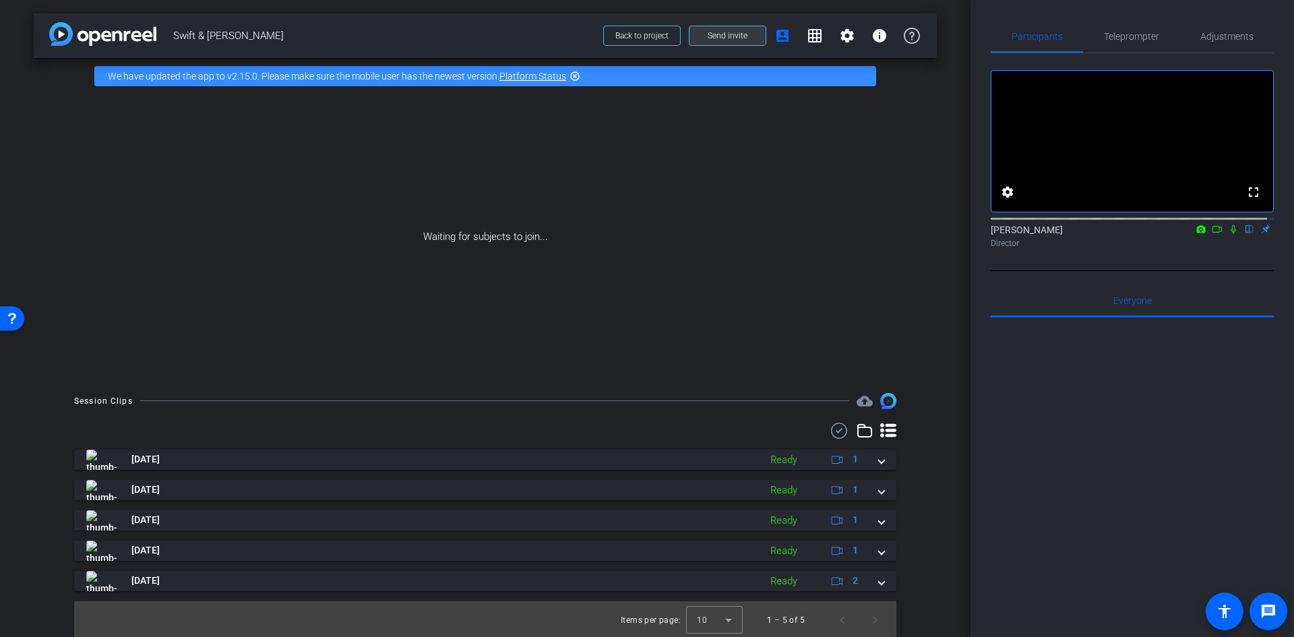
click at [721, 35] on span "Send invite" at bounding box center [728, 35] width 40 height 11
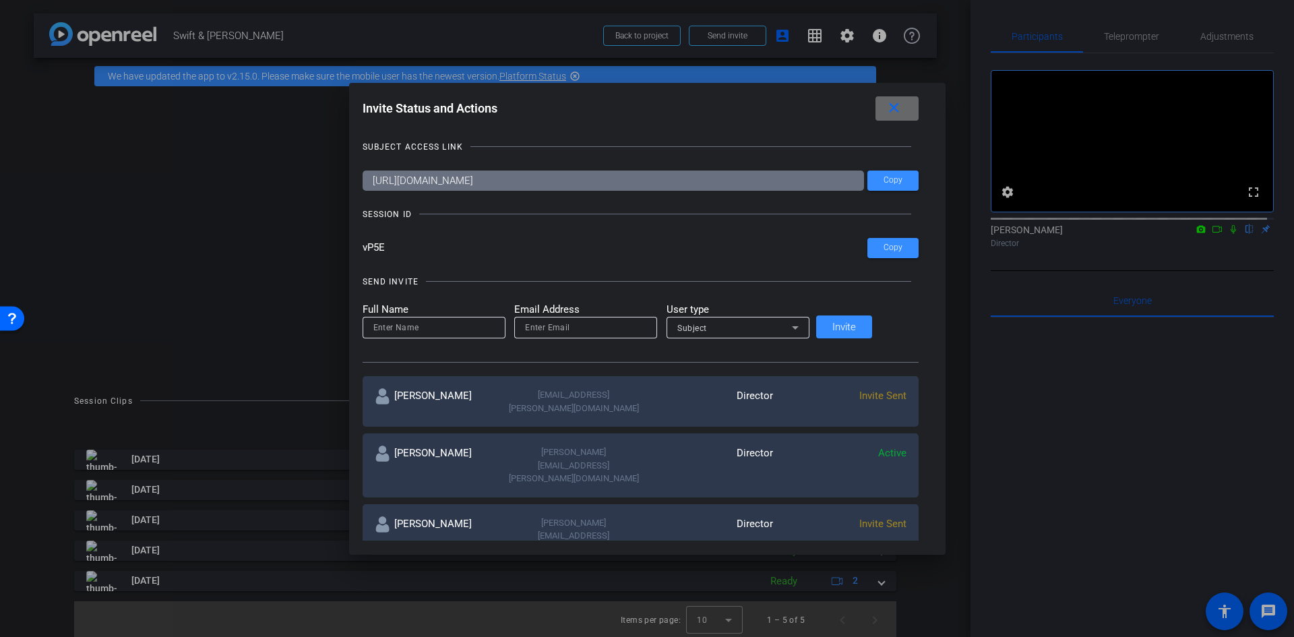
click at [885, 108] on mat-icon "close" at bounding box center [893, 108] width 17 height 17
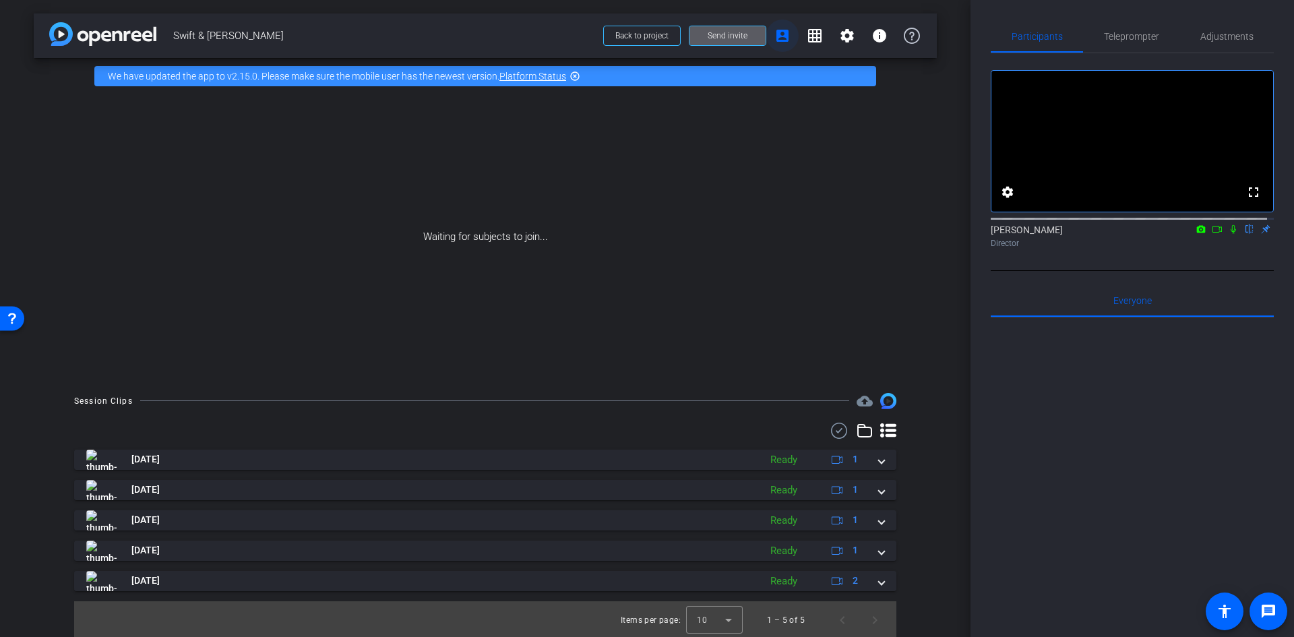
click at [776, 38] on mat-icon "account_box" at bounding box center [782, 36] width 16 height 16
click at [809, 36] on mat-icon "grid_on" at bounding box center [815, 36] width 16 height 16
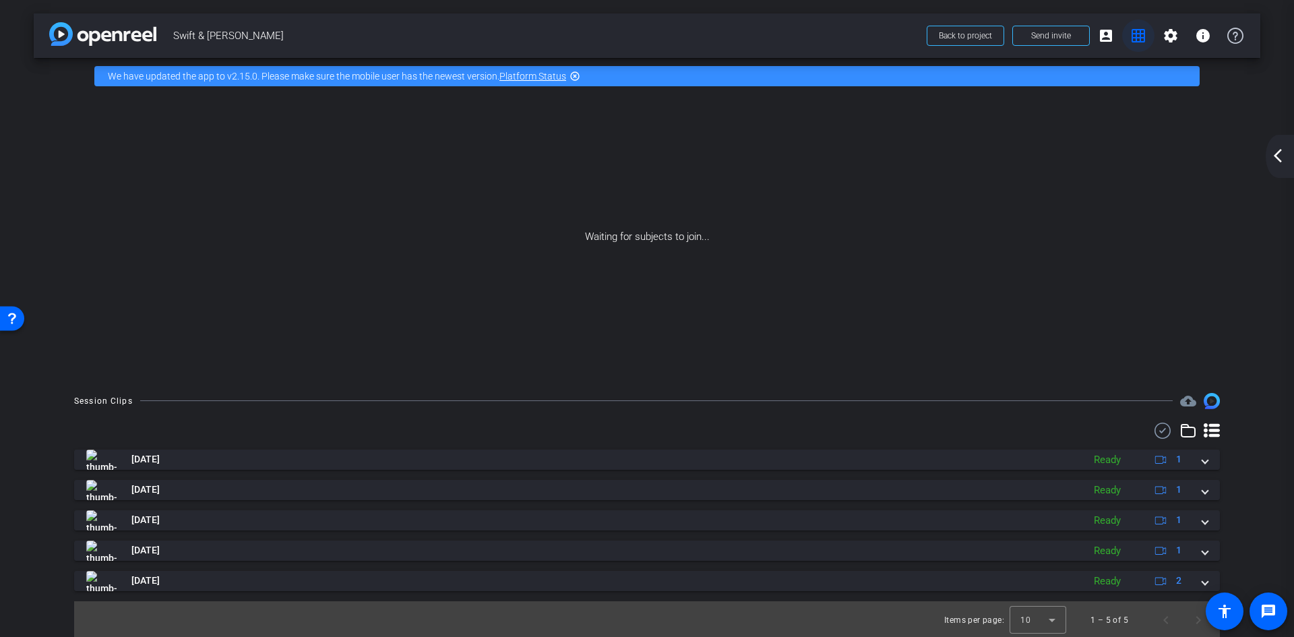
click at [1134, 38] on mat-icon "grid_on" at bounding box center [1138, 36] width 16 height 16
click at [1102, 32] on mat-icon "account_box" at bounding box center [1106, 36] width 16 height 16
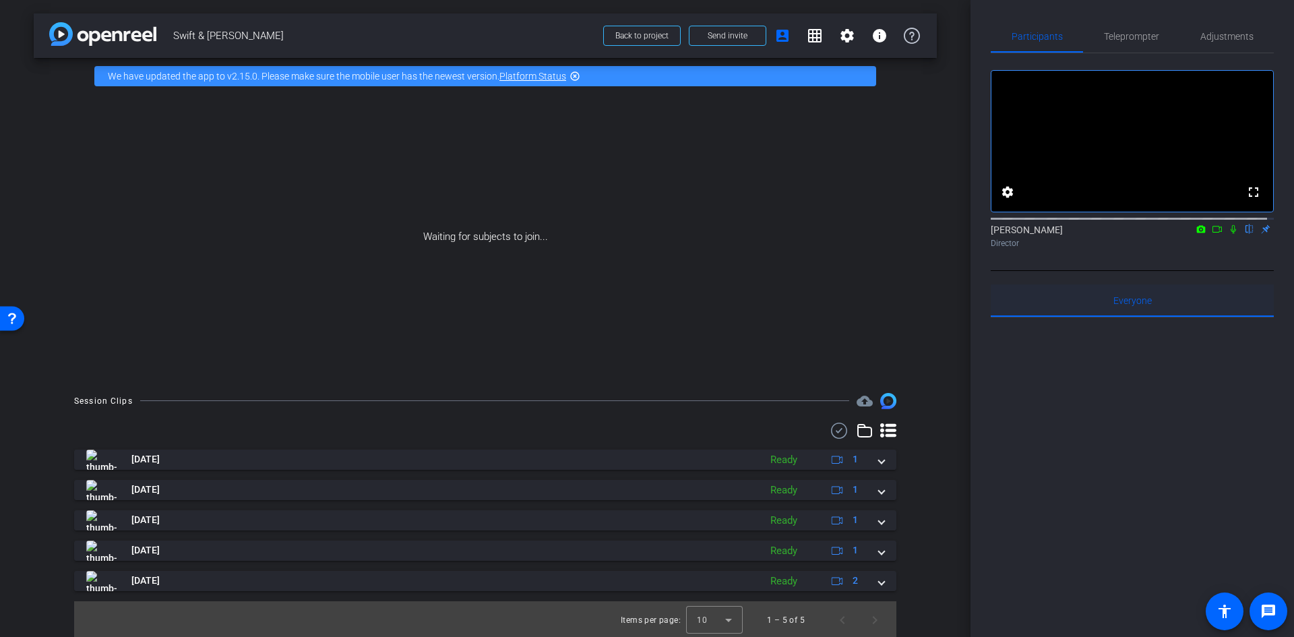
click at [1136, 305] on span "Everyone 0" at bounding box center [1132, 300] width 38 height 9
click at [718, 34] on span "Send invite" at bounding box center [728, 35] width 40 height 11
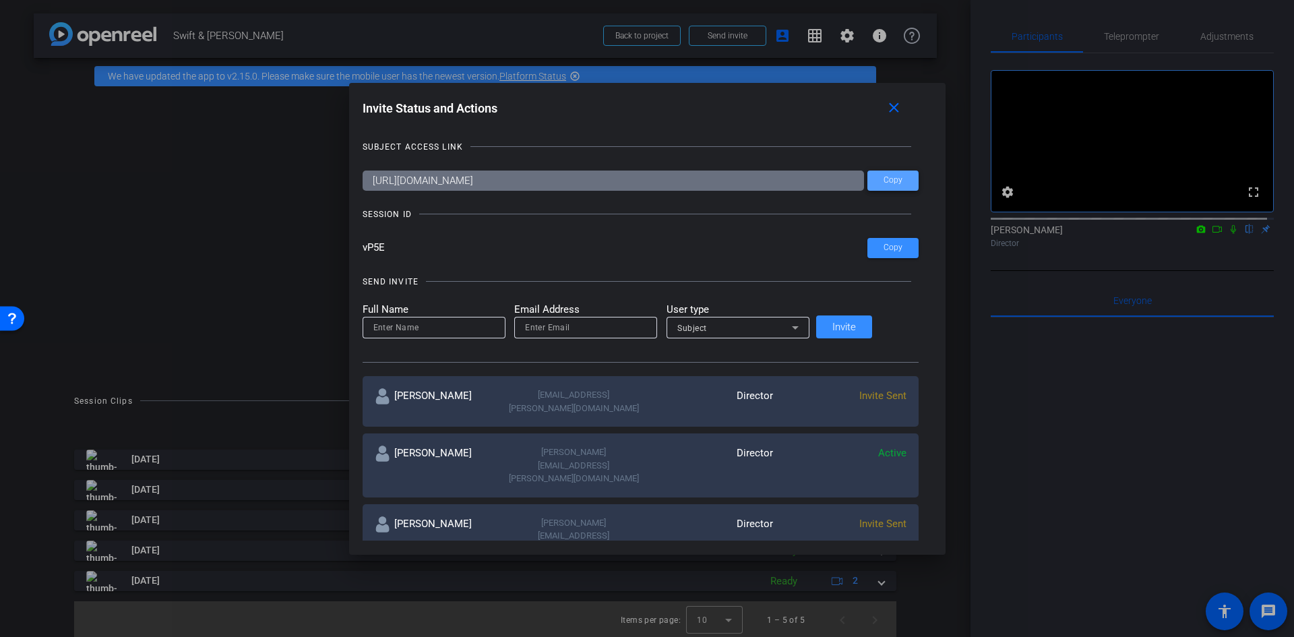
click at [883, 181] on span "Copy" at bounding box center [892, 180] width 19 height 10
click at [885, 111] on mat-icon "close" at bounding box center [893, 108] width 17 height 17
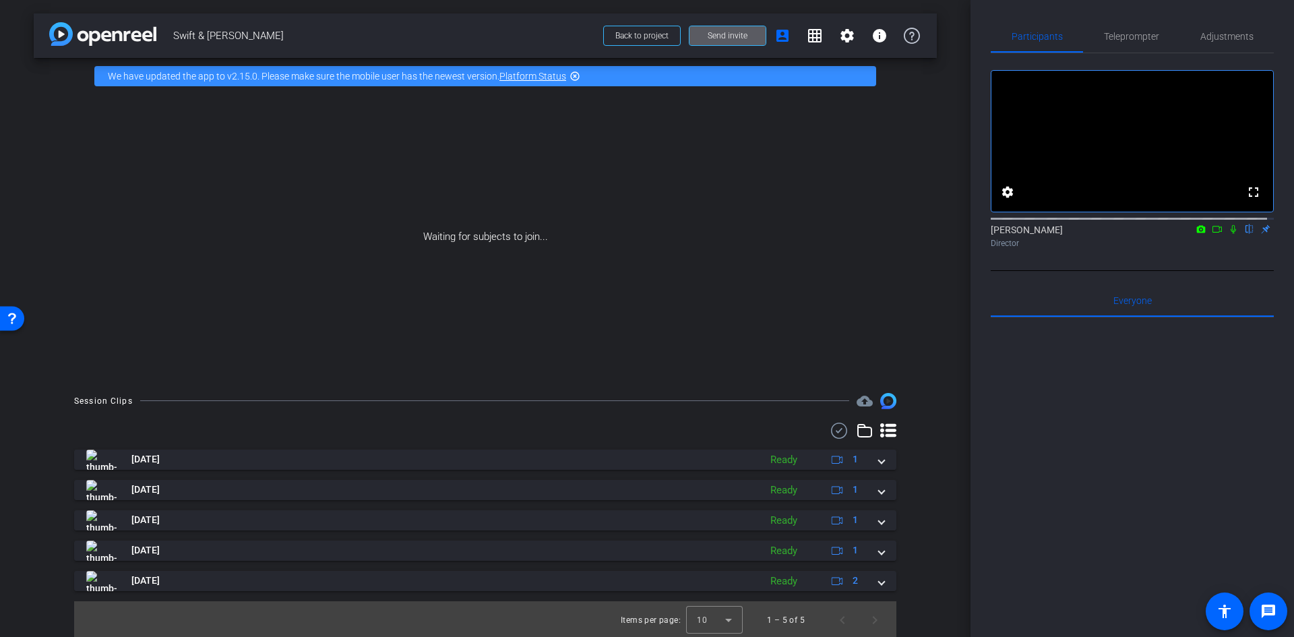
click at [730, 38] on span "Send invite" at bounding box center [728, 35] width 40 height 11
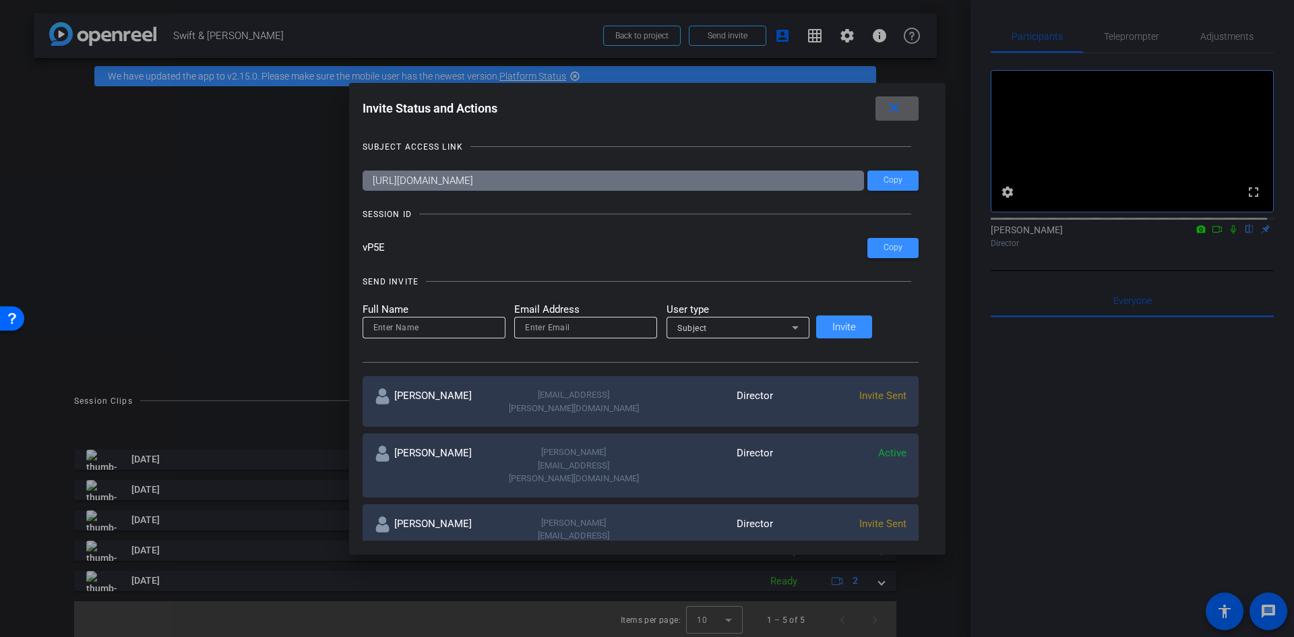
click at [885, 108] on mat-icon "close" at bounding box center [893, 108] width 17 height 17
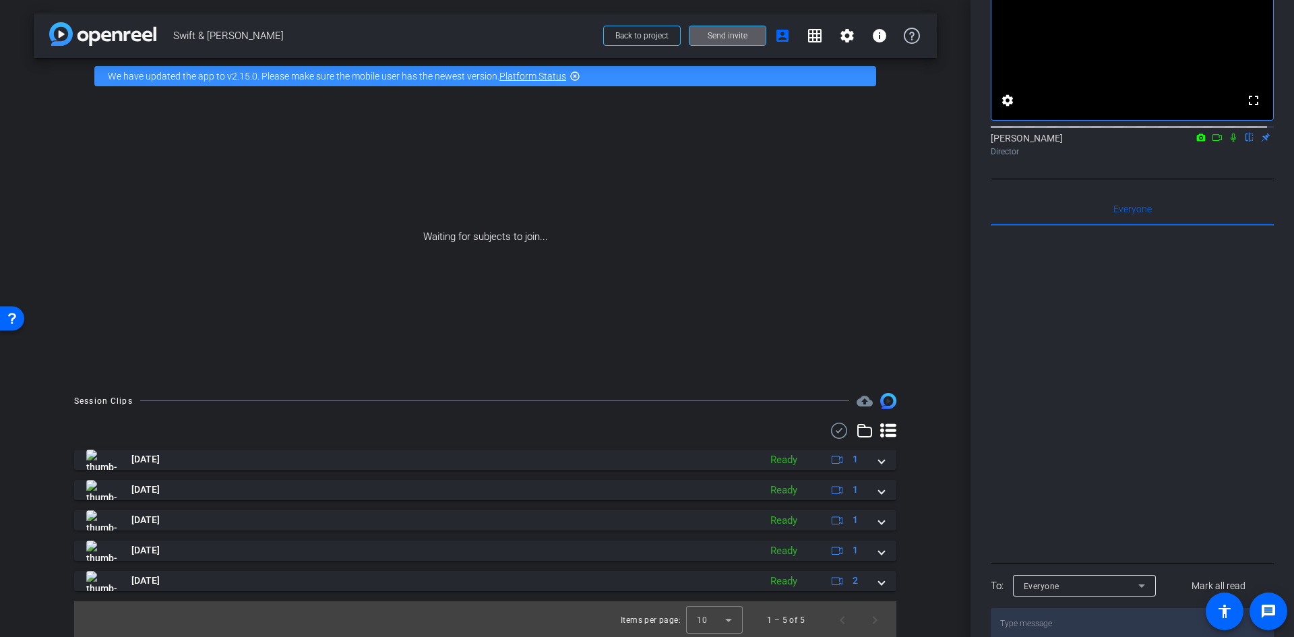
scroll to position [61, 0]
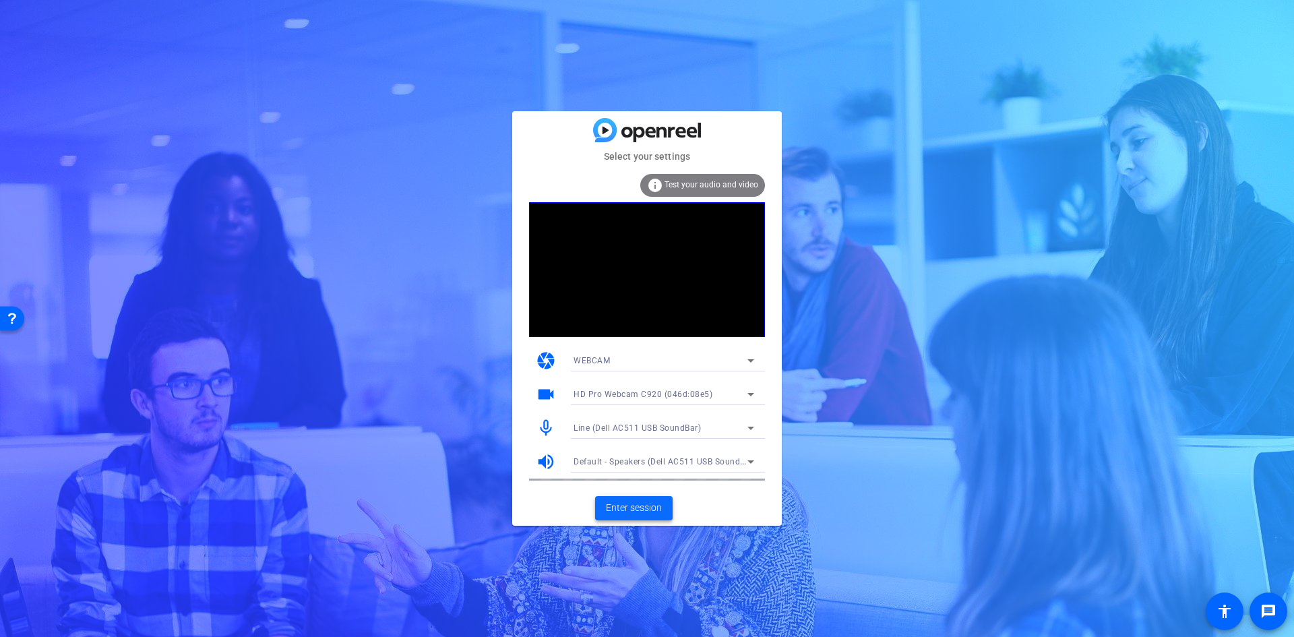
click at [639, 501] on span "Enter session" at bounding box center [634, 508] width 56 height 14
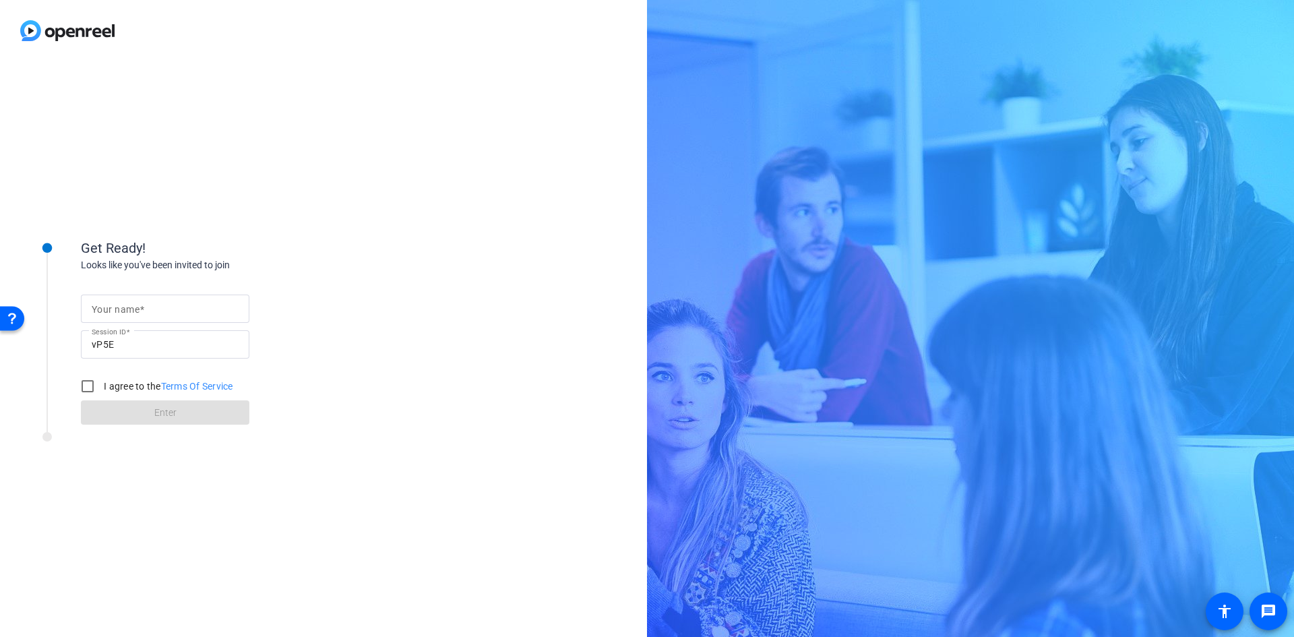
click at [137, 309] on mat-label "Your name" at bounding box center [116, 309] width 48 height 11
click at [137, 309] on input "Your name" at bounding box center [165, 309] width 147 height 16
type input "[PERSON_NAME]"
click at [89, 385] on input "I agree to the Terms Of Service" at bounding box center [87, 386] width 27 height 27
checkbox input "true"
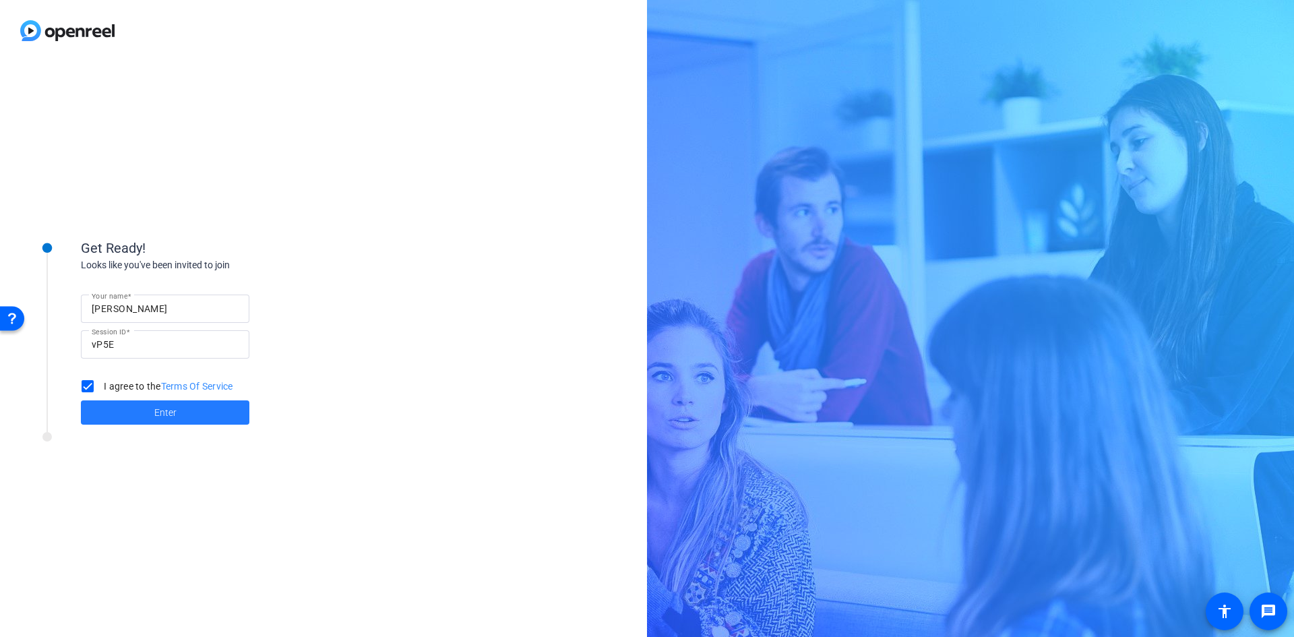
click at [139, 416] on span at bounding box center [165, 412] width 168 height 32
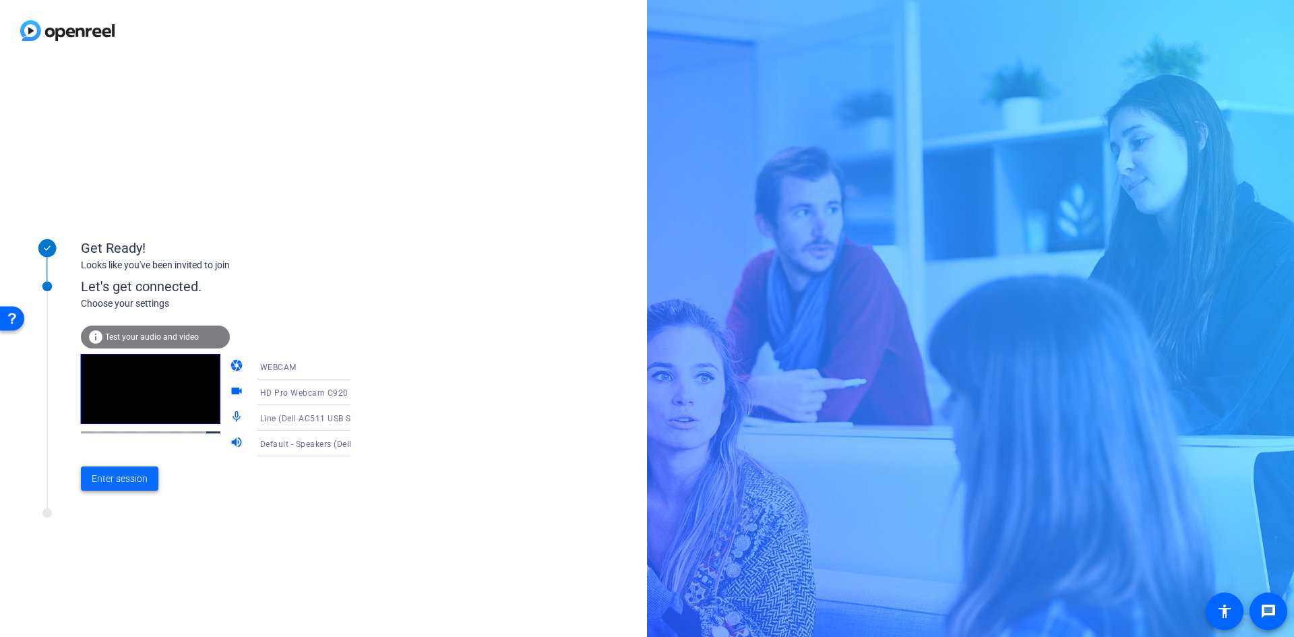
click at [112, 475] on span "Enter session" at bounding box center [120, 479] width 56 height 14
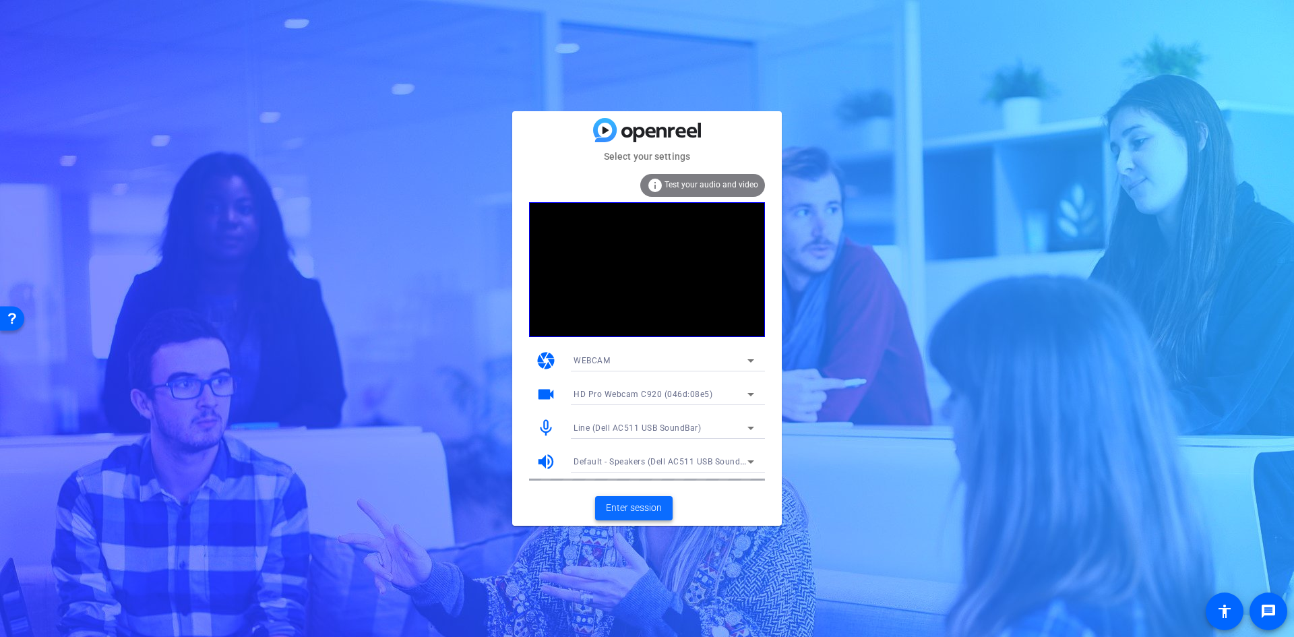
click at [618, 503] on span "Enter session" at bounding box center [634, 508] width 56 height 14
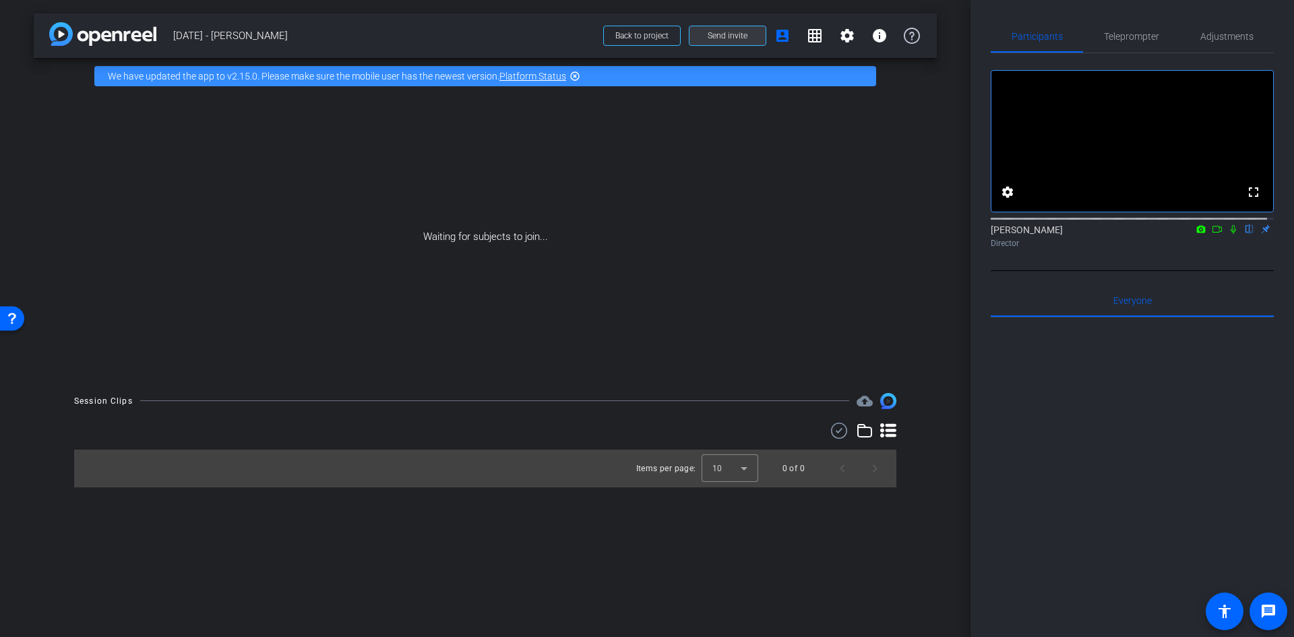
click at [730, 36] on span "Send invite" at bounding box center [728, 35] width 40 height 11
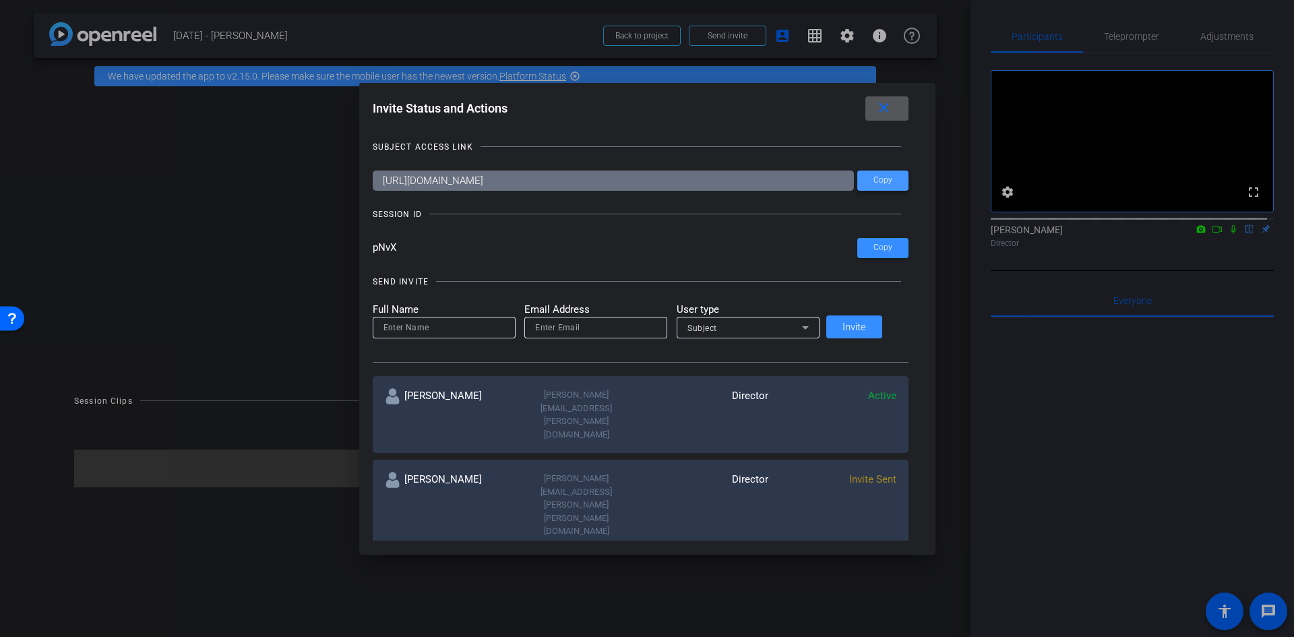
click at [857, 181] on span at bounding box center [882, 180] width 51 height 32
click at [875, 108] on mat-icon "close" at bounding box center [883, 108] width 17 height 17
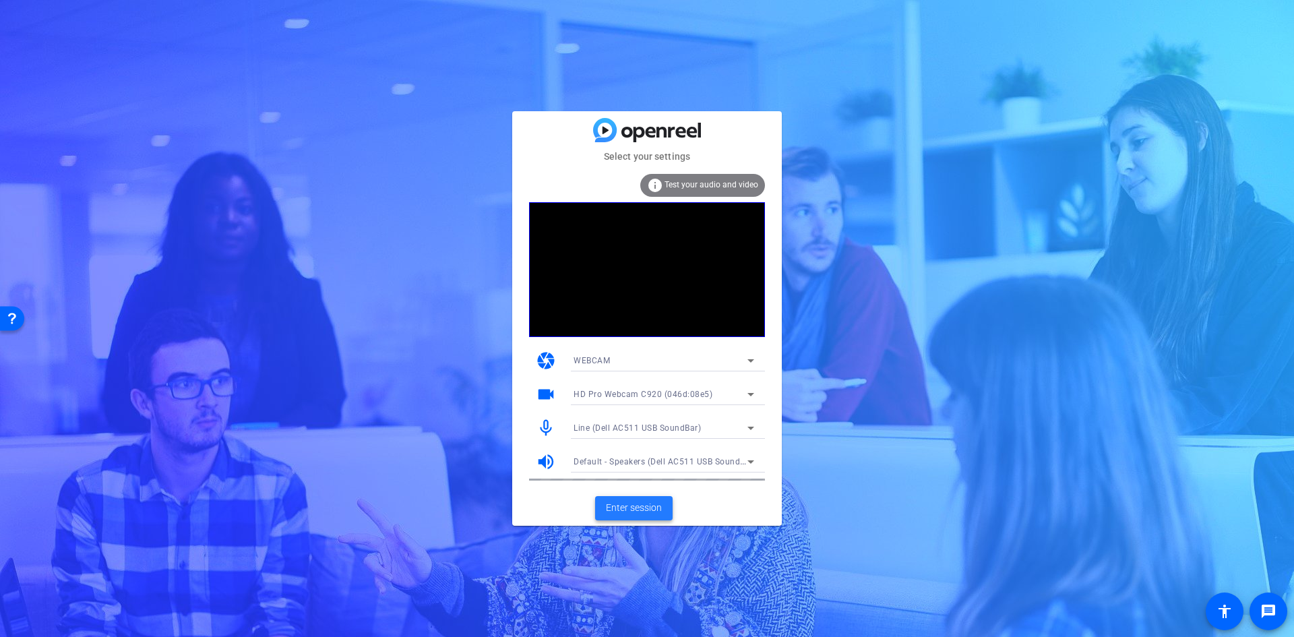
click at [627, 500] on span at bounding box center [633, 508] width 77 height 32
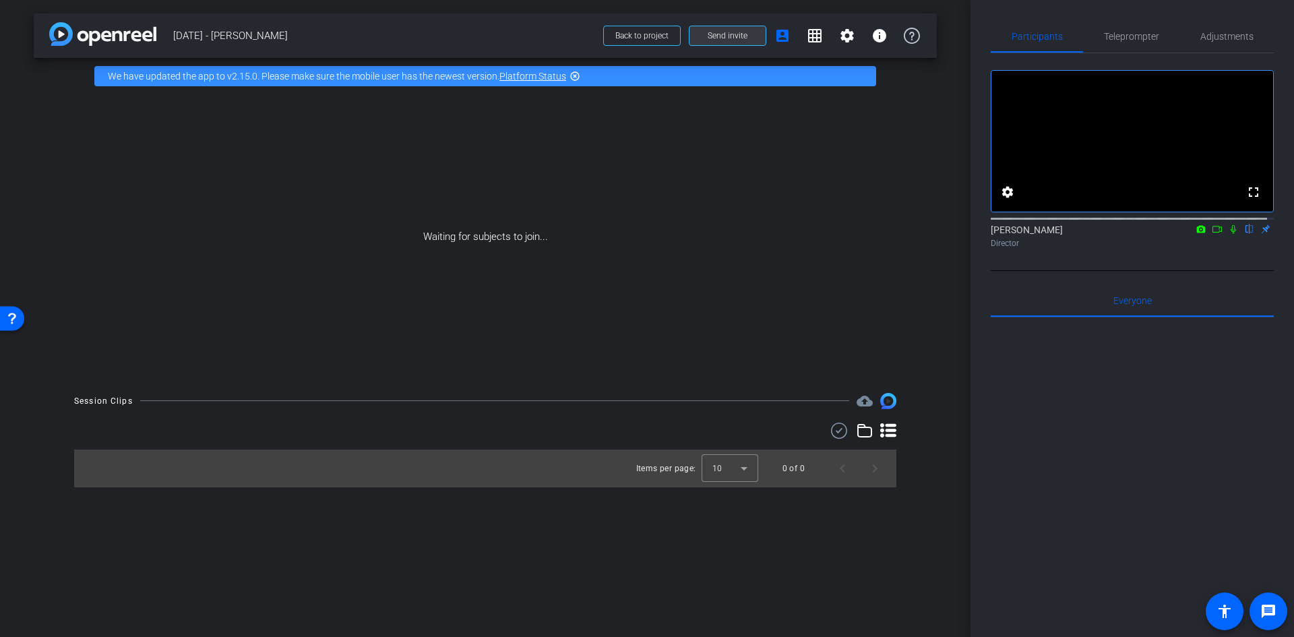
click at [733, 33] on span "Send invite" at bounding box center [728, 35] width 40 height 11
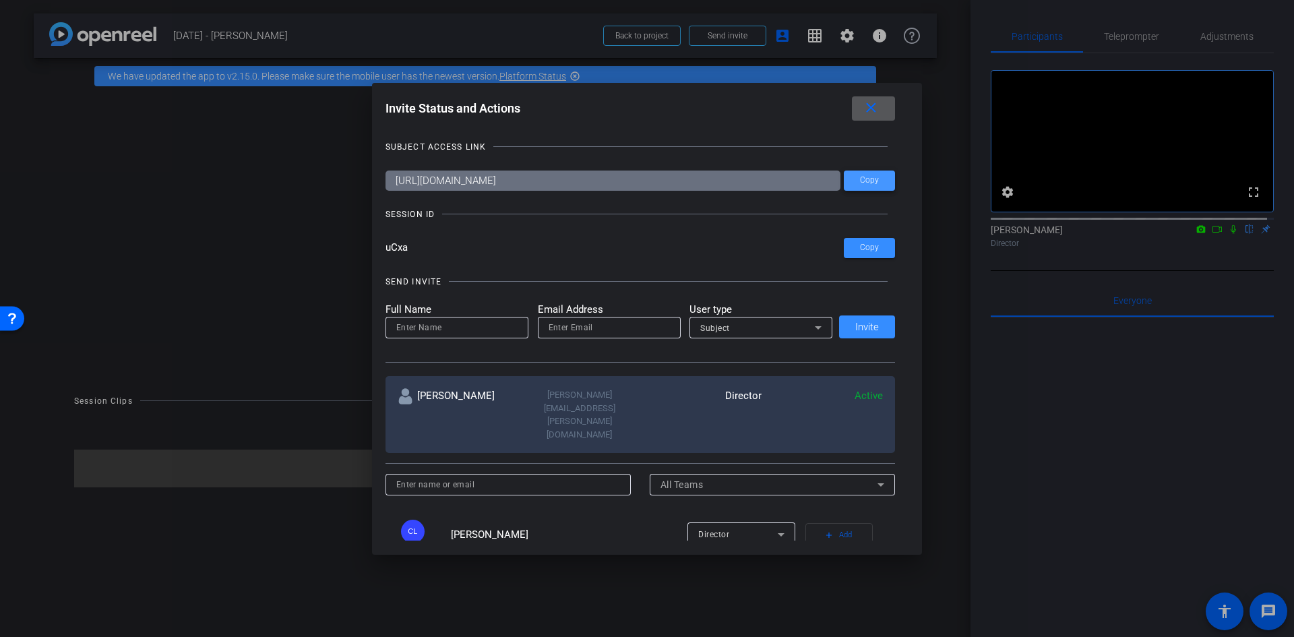
click at [863, 180] on span "Copy" at bounding box center [869, 180] width 19 height 10
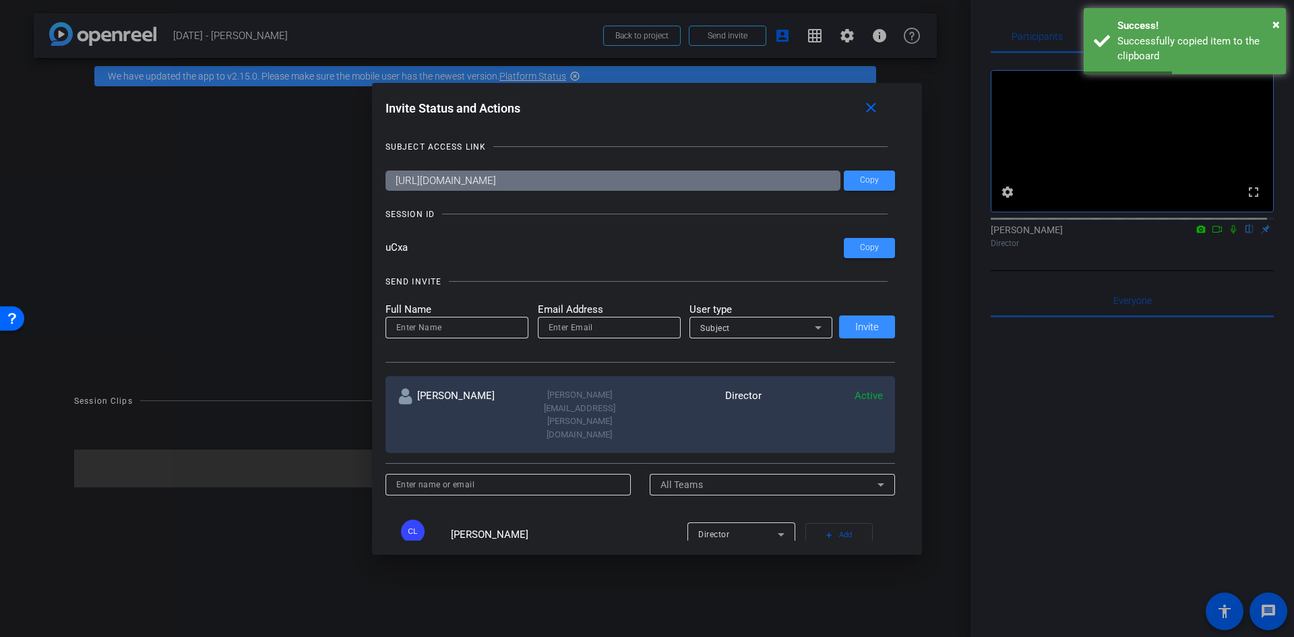
click at [478, 336] on div at bounding box center [456, 328] width 121 height 22
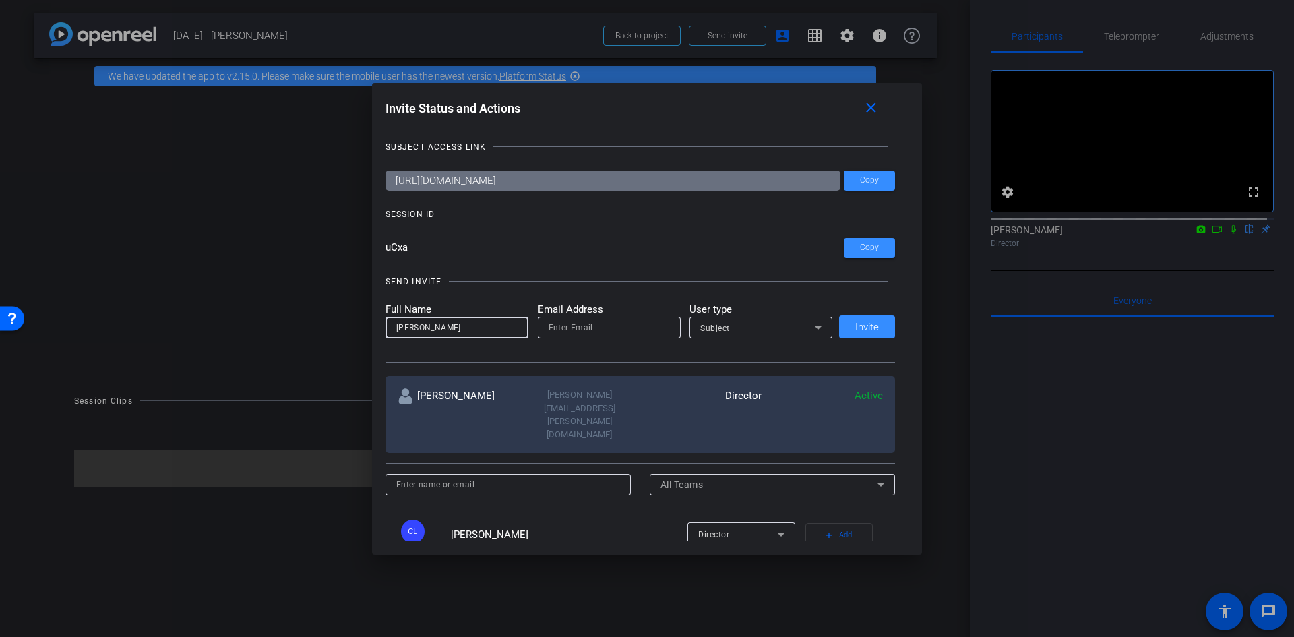
type input "[PERSON_NAME]"
drag, startPoint x: 445, startPoint y: 332, endPoint x: 363, endPoint y: 339, distance: 82.5
click at [363, 338] on div "Invite Status and Actions close SUBJECT ACCESS LINK [URL][DOMAIN_NAME] Copy SES…" at bounding box center [647, 318] width 1294 height 637
click at [860, 181] on span "Copy" at bounding box center [869, 180] width 19 height 10
drag, startPoint x: 878, startPoint y: 113, endPoint x: 895, endPoint y: 143, distance: 34.7
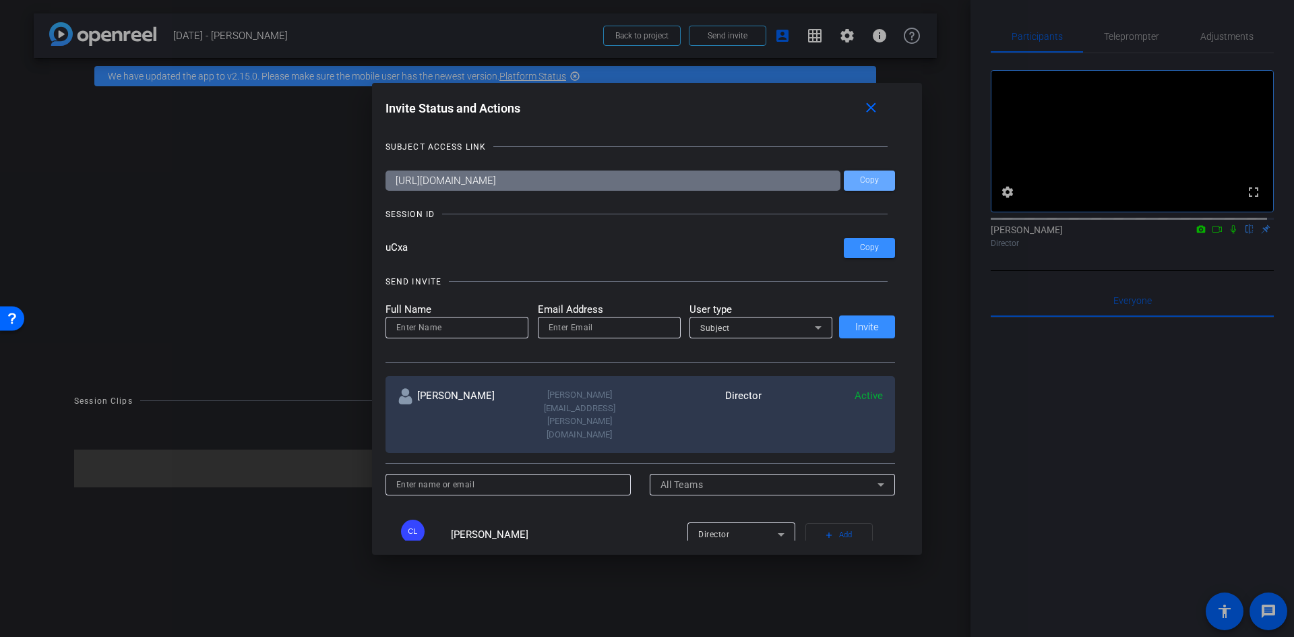
click at [877, 113] on mat-icon "close" at bounding box center [870, 108] width 17 height 17
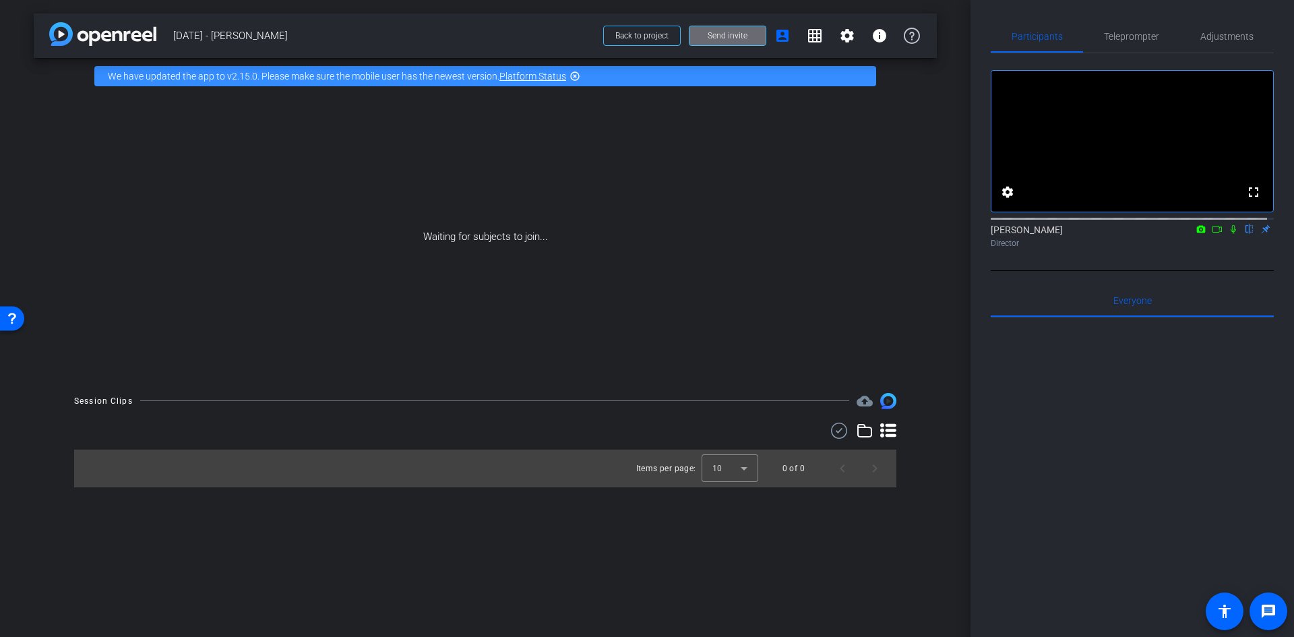
click at [714, 36] on span "Send invite" at bounding box center [728, 35] width 40 height 11
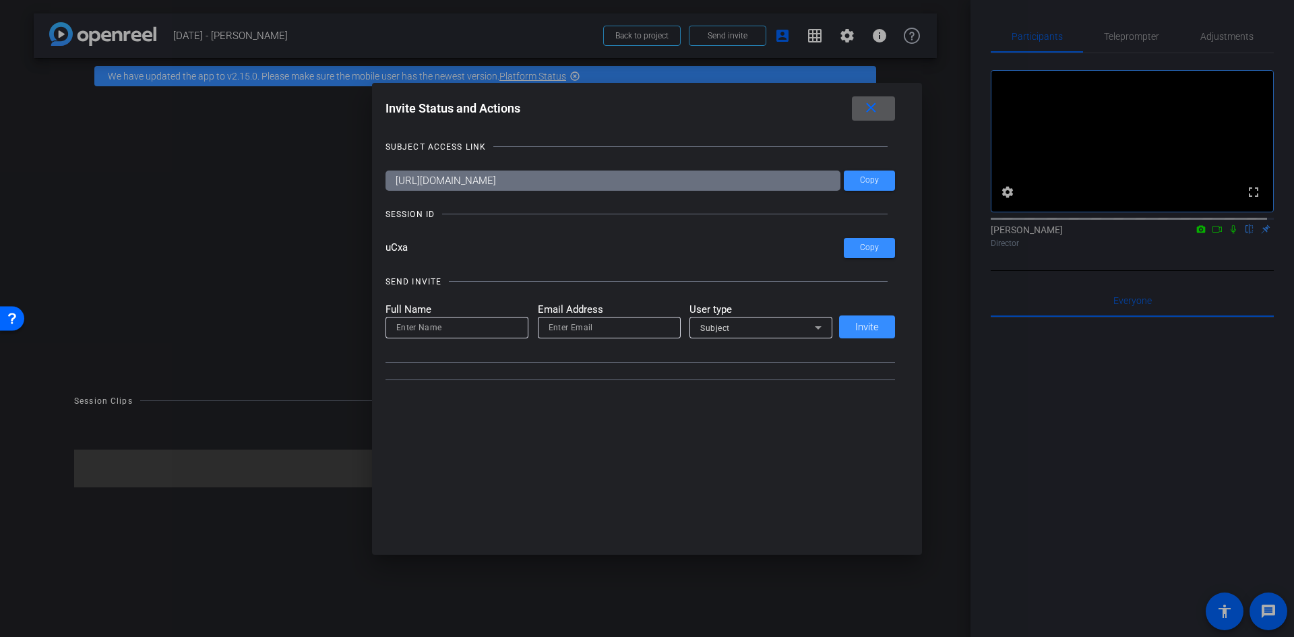
click at [457, 330] on input at bounding box center [456, 327] width 121 height 16
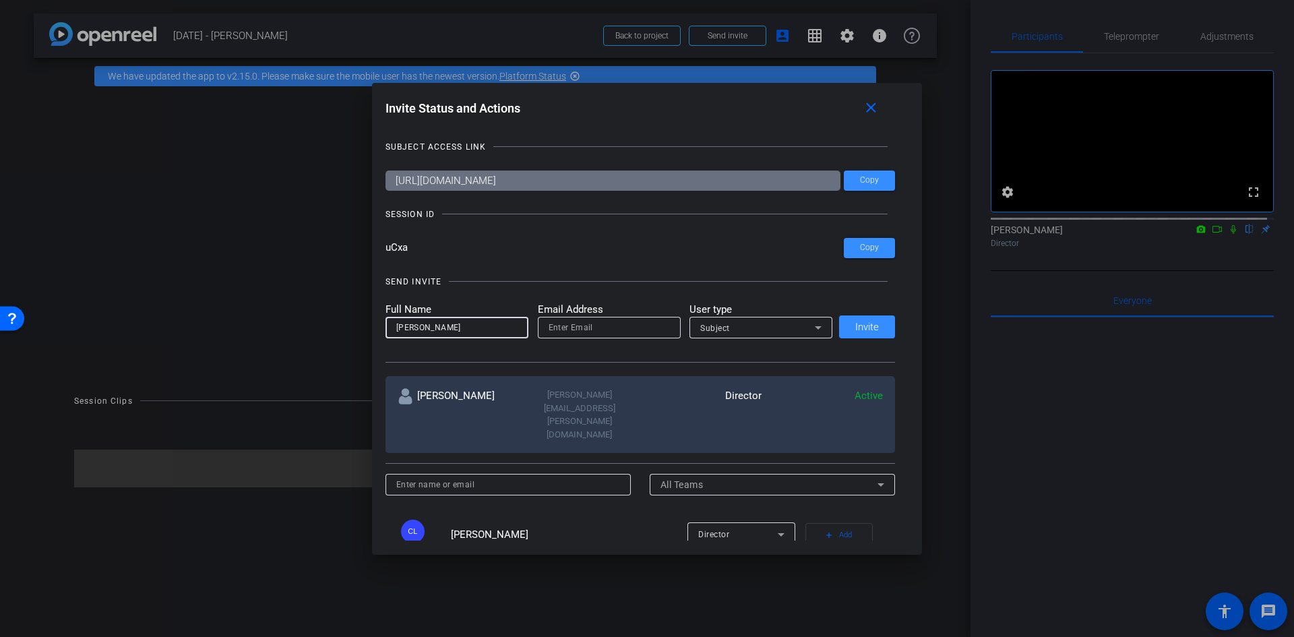
type input "[PERSON_NAME]"
type input "n"
click at [875, 112] on mat-icon "close" at bounding box center [870, 108] width 17 height 17
